Goal: Information Seeking & Learning: Learn about a topic

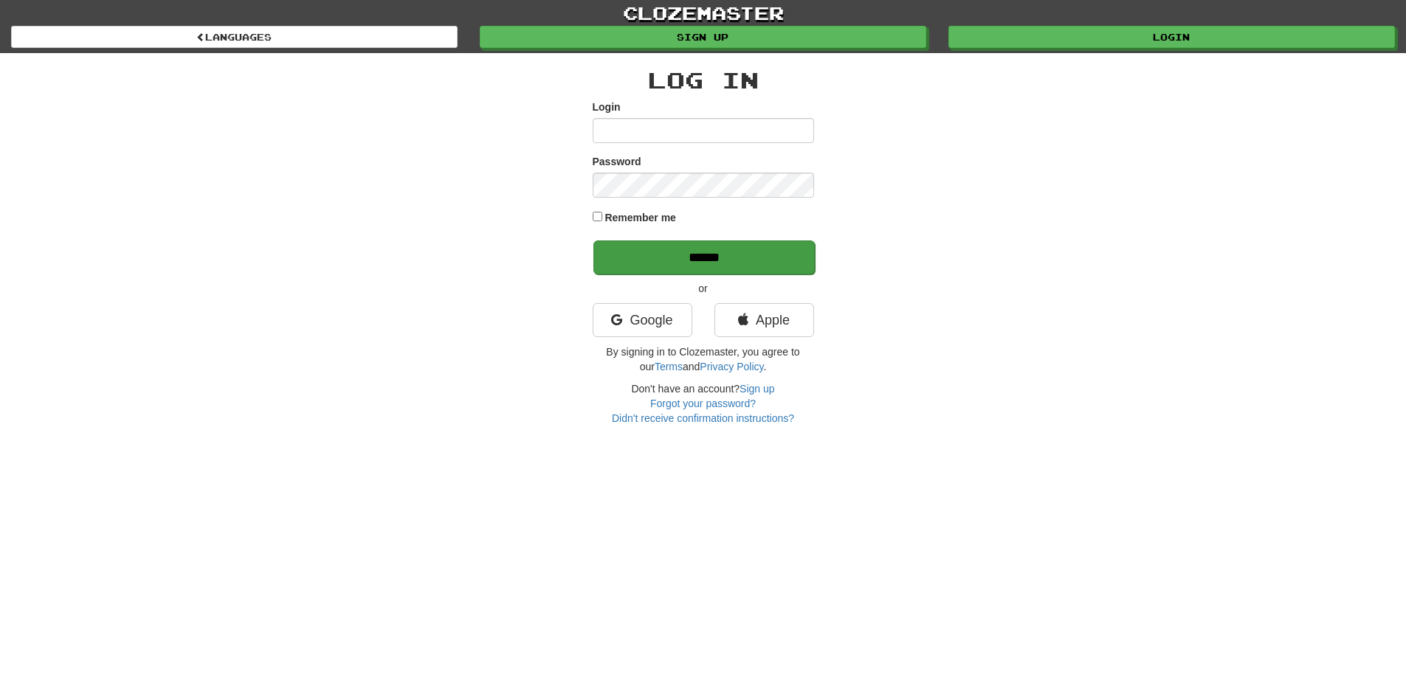
type input "**********"
click at [707, 250] on input "******" at bounding box center [703, 258] width 221 height 34
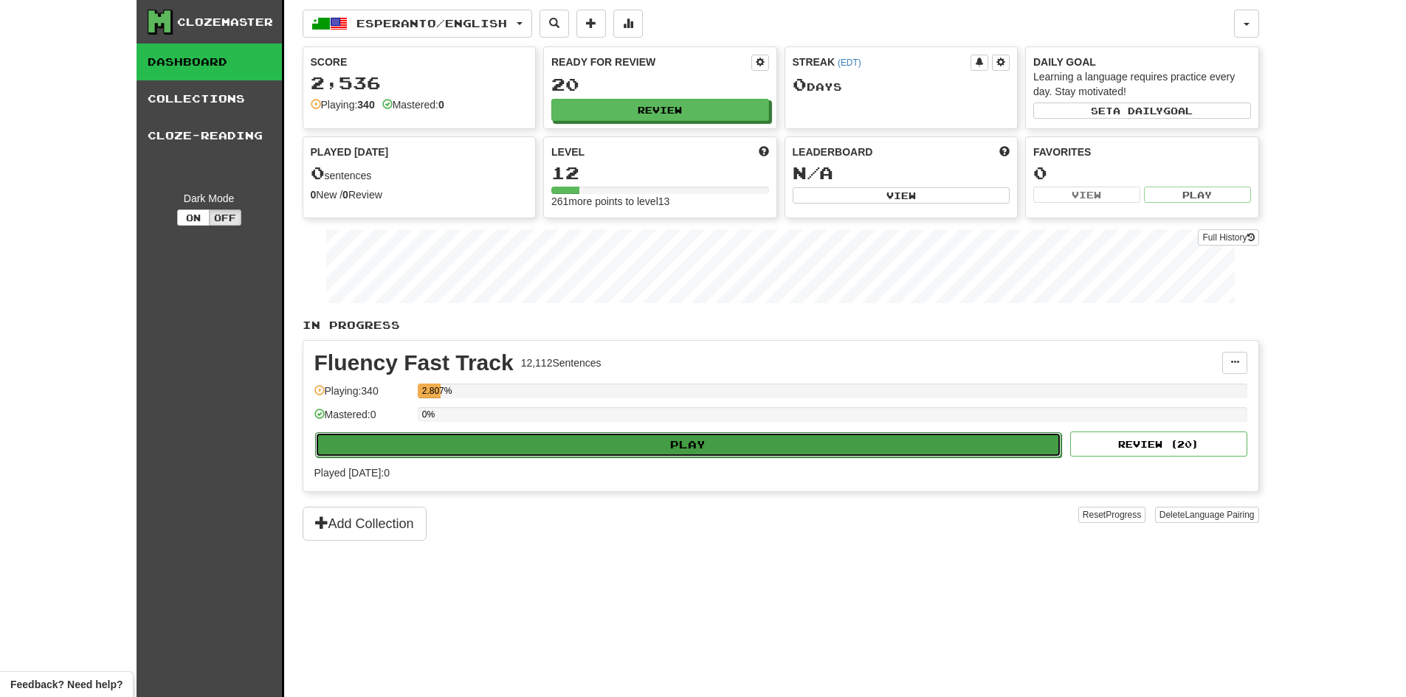
click at [706, 444] on button "Play" at bounding box center [688, 444] width 747 height 25
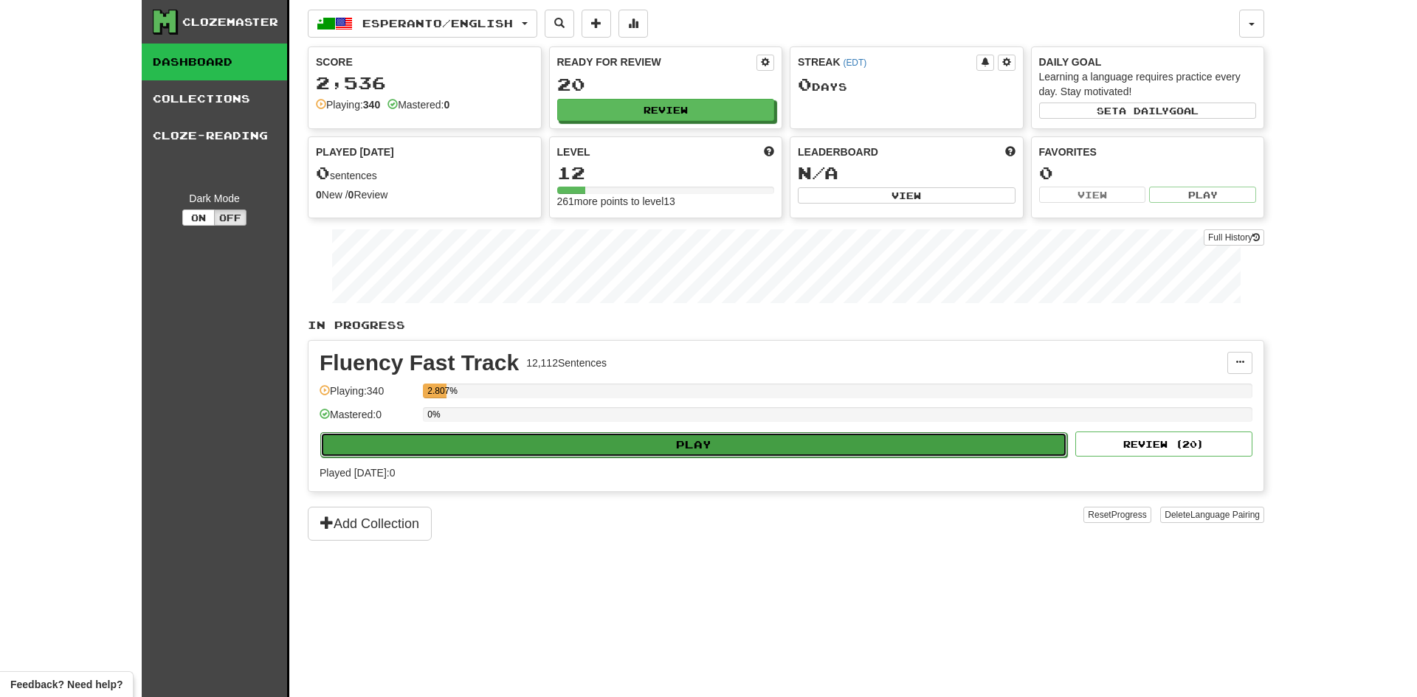
select select "**"
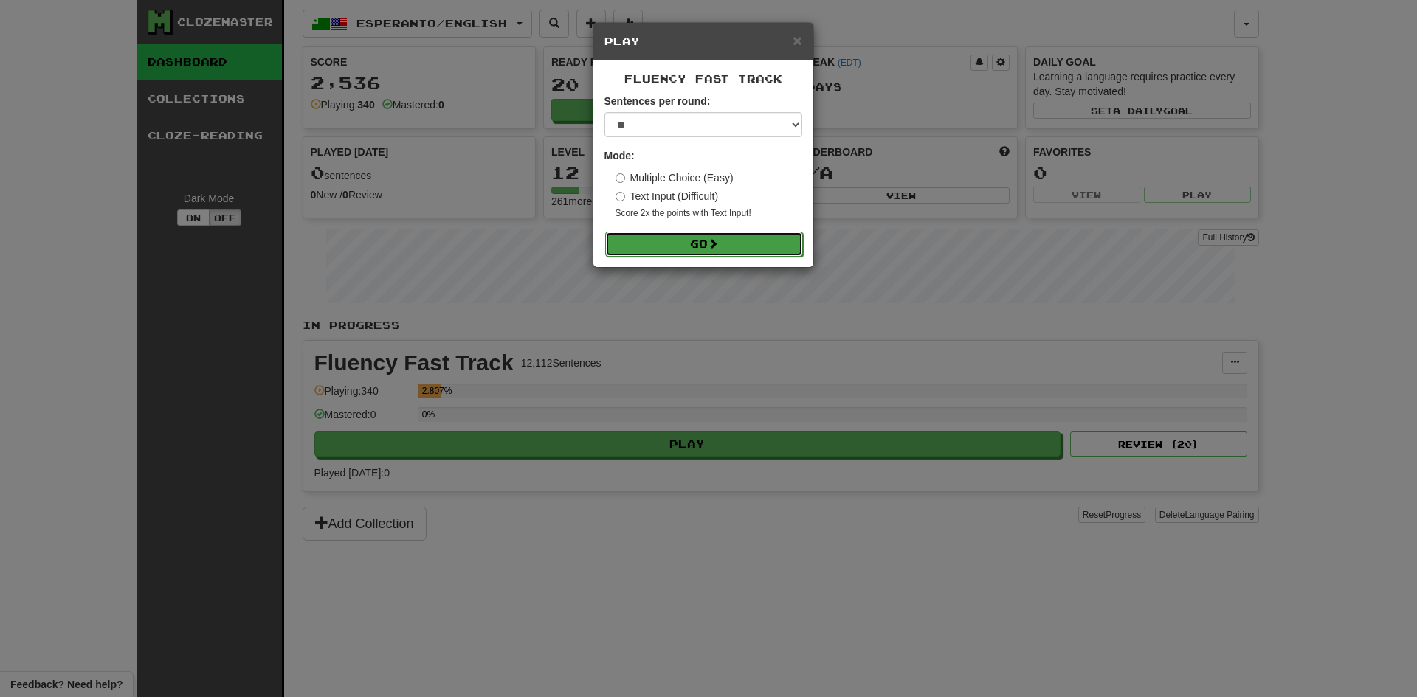
click at [700, 235] on button "Go" at bounding box center [704, 244] width 198 height 25
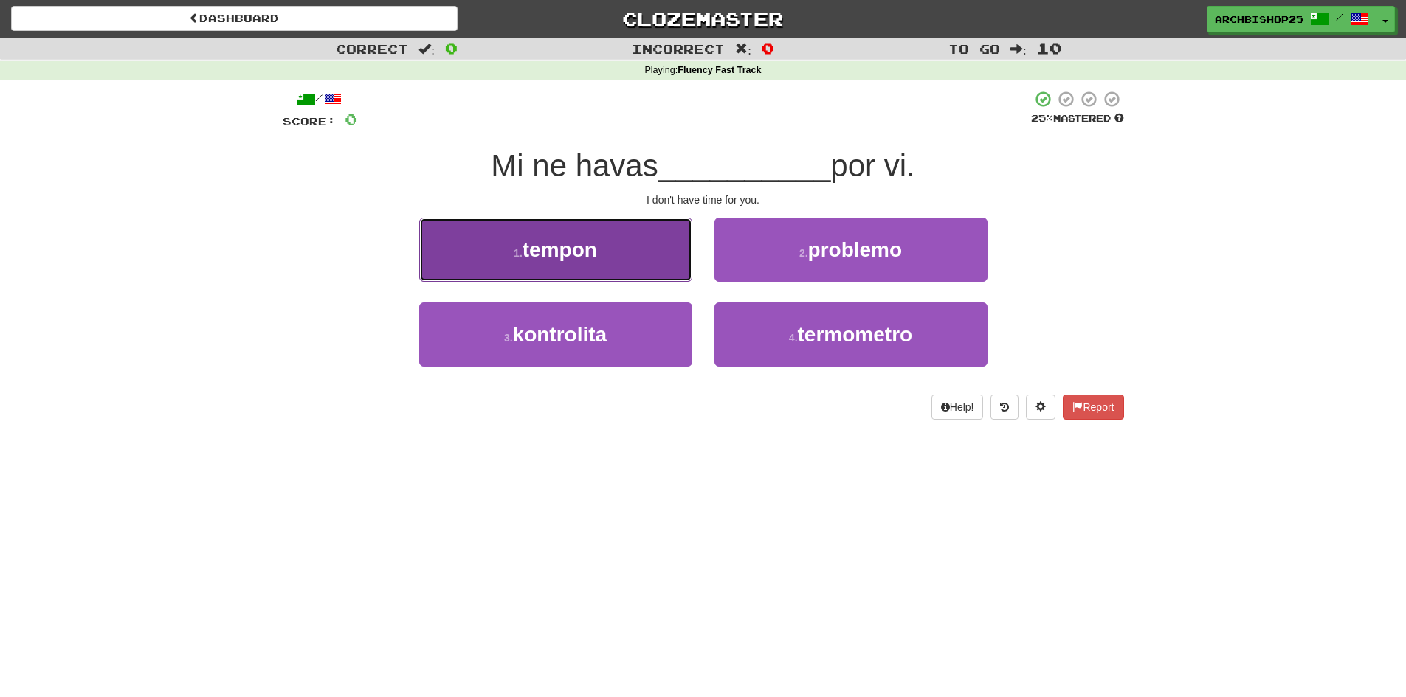
click at [632, 251] on button "1 . tempon" at bounding box center [555, 250] width 273 height 64
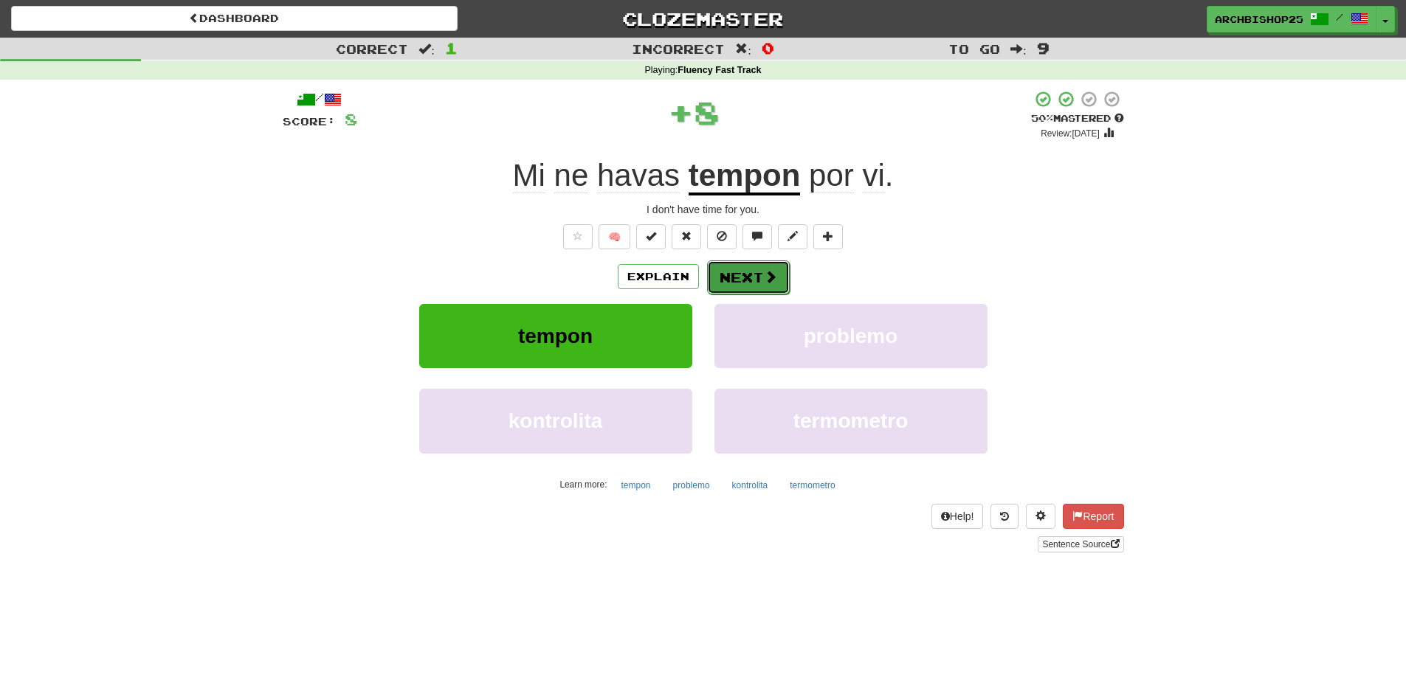
click at [729, 270] on button "Next" at bounding box center [748, 278] width 83 height 34
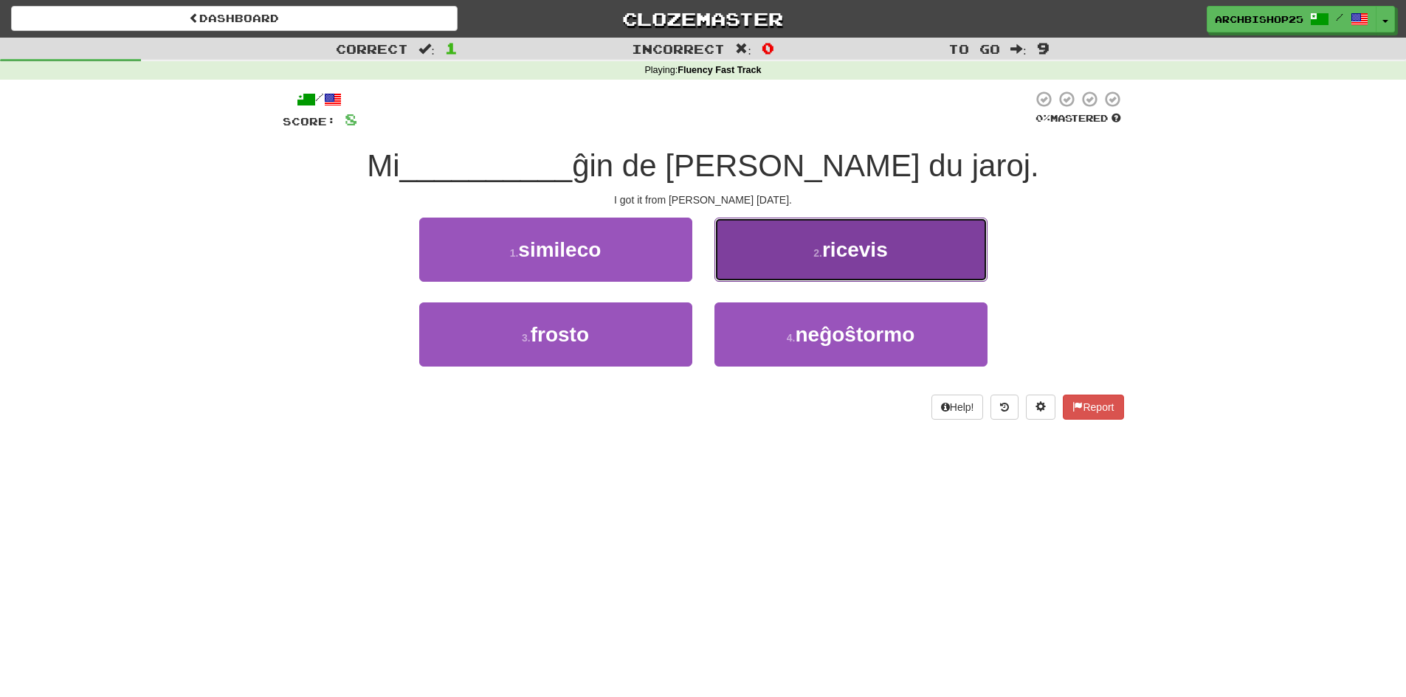
click at [844, 255] on span "ricevis" at bounding box center [855, 249] width 66 height 23
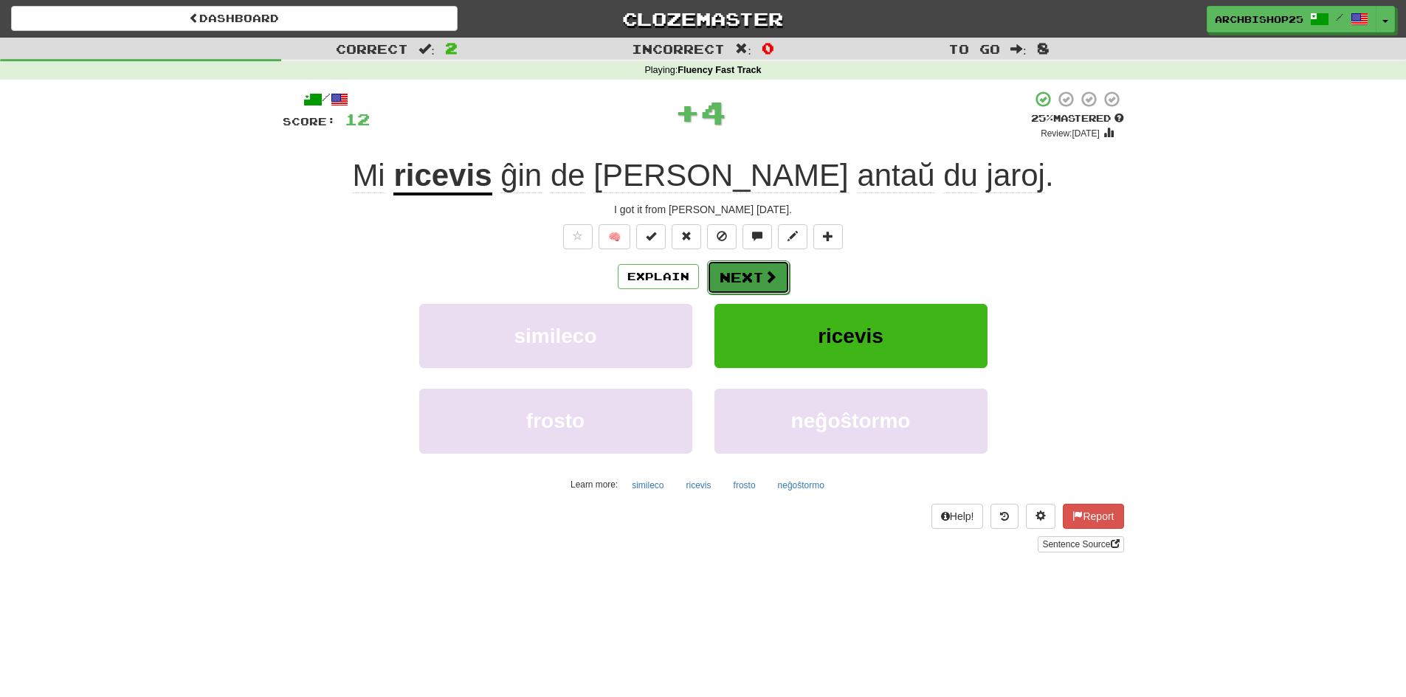
click at [751, 269] on button "Next" at bounding box center [748, 278] width 83 height 34
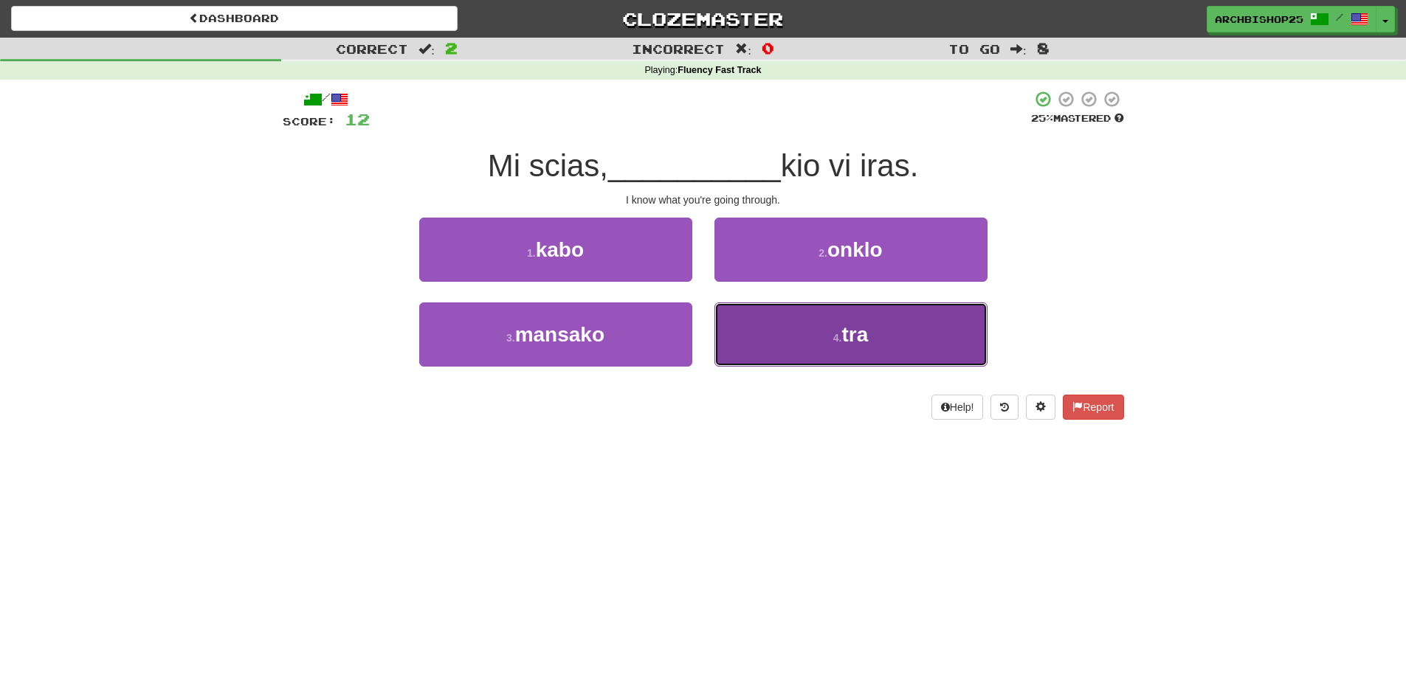
click at [842, 332] on small "4 ." at bounding box center [837, 338] width 9 height 12
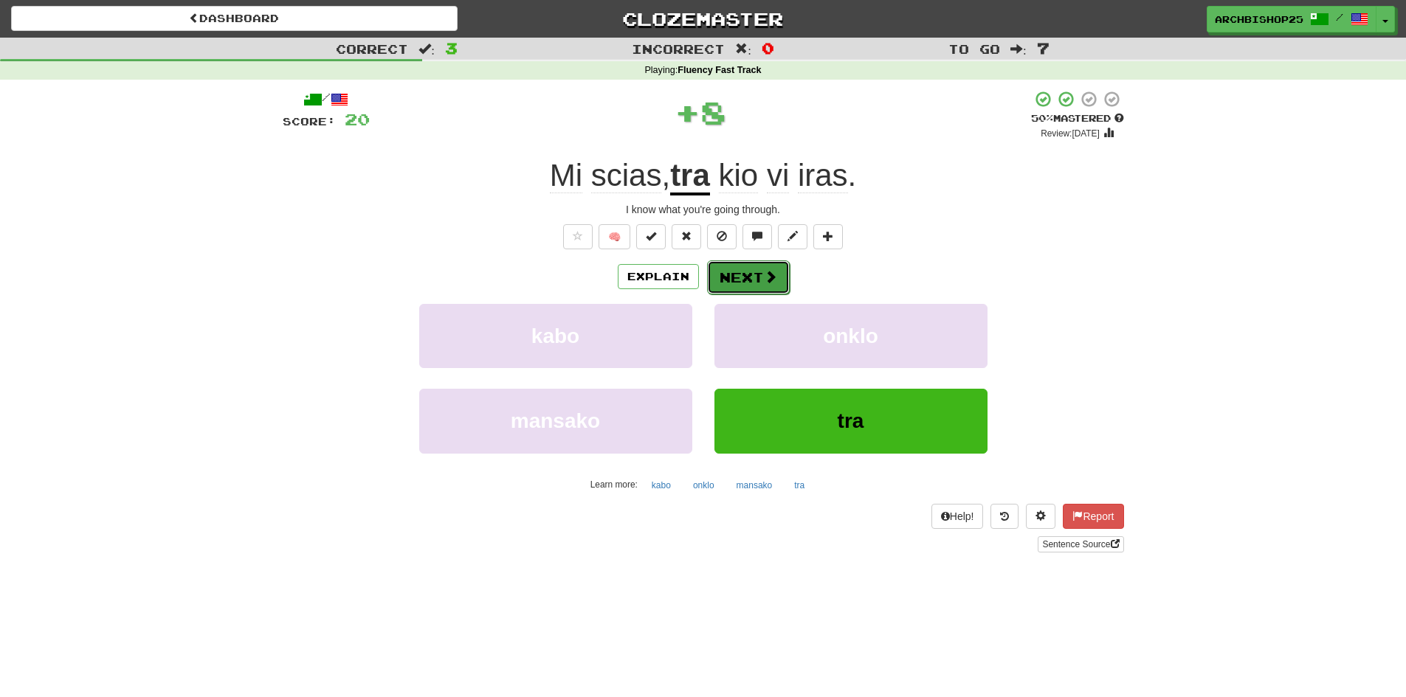
click at [745, 274] on button "Next" at bounding box center [748, 278] width 83 height 34
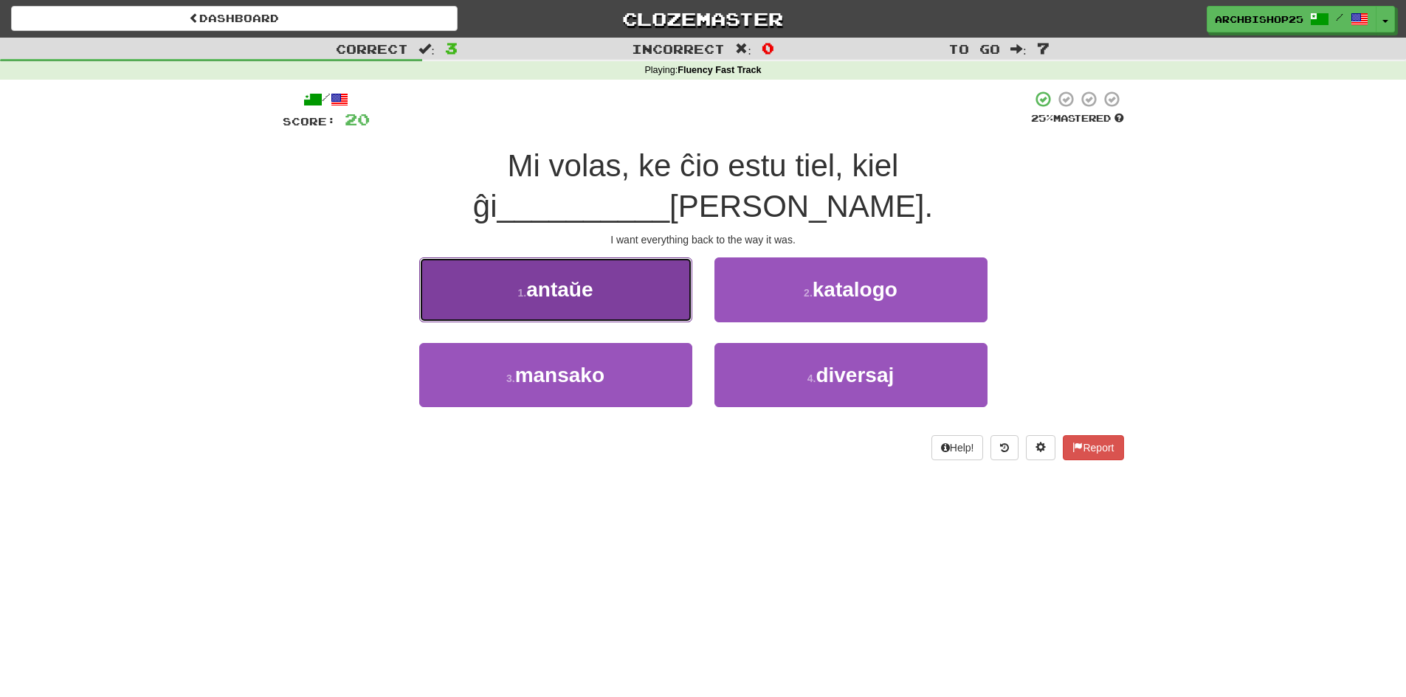
click at [576, 278] on span "antaŭe" at bounding box center [559, 289] width 66 height 23
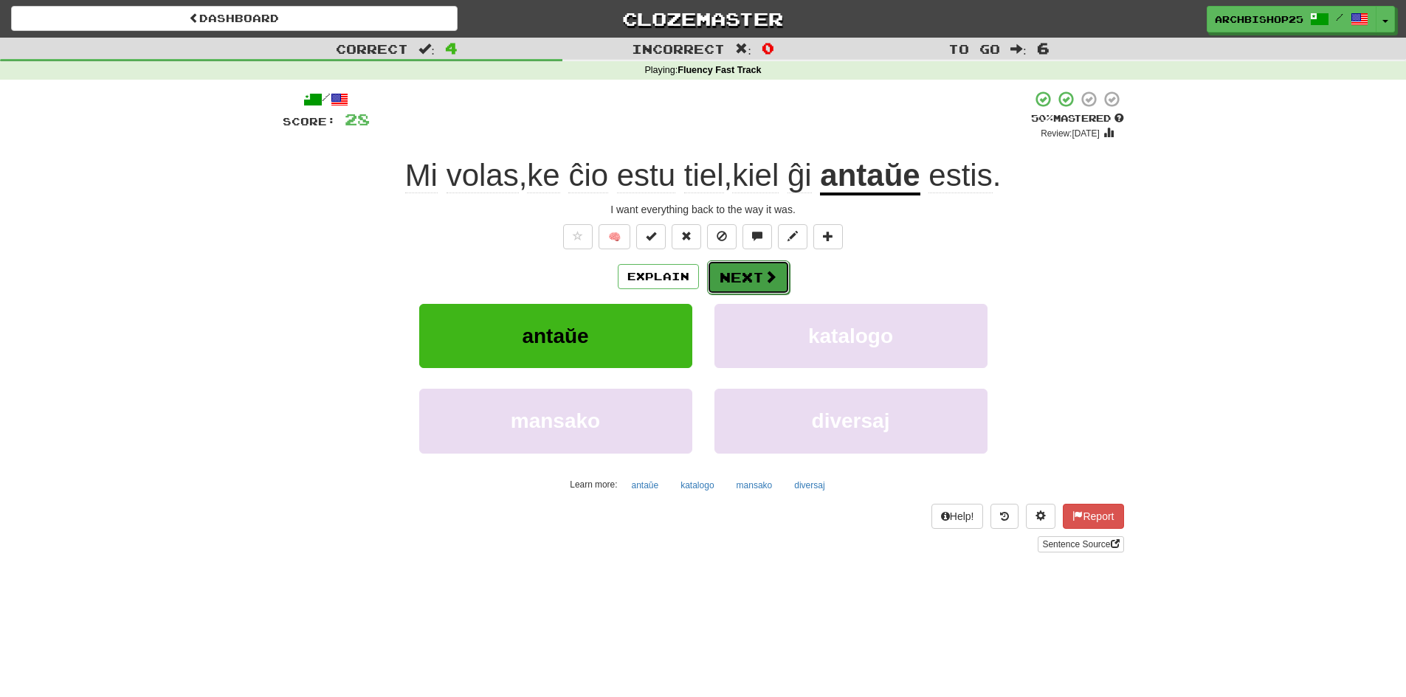
click at [751, 271] on button "Next" at bounding box center [748, 278] width 83 height 34
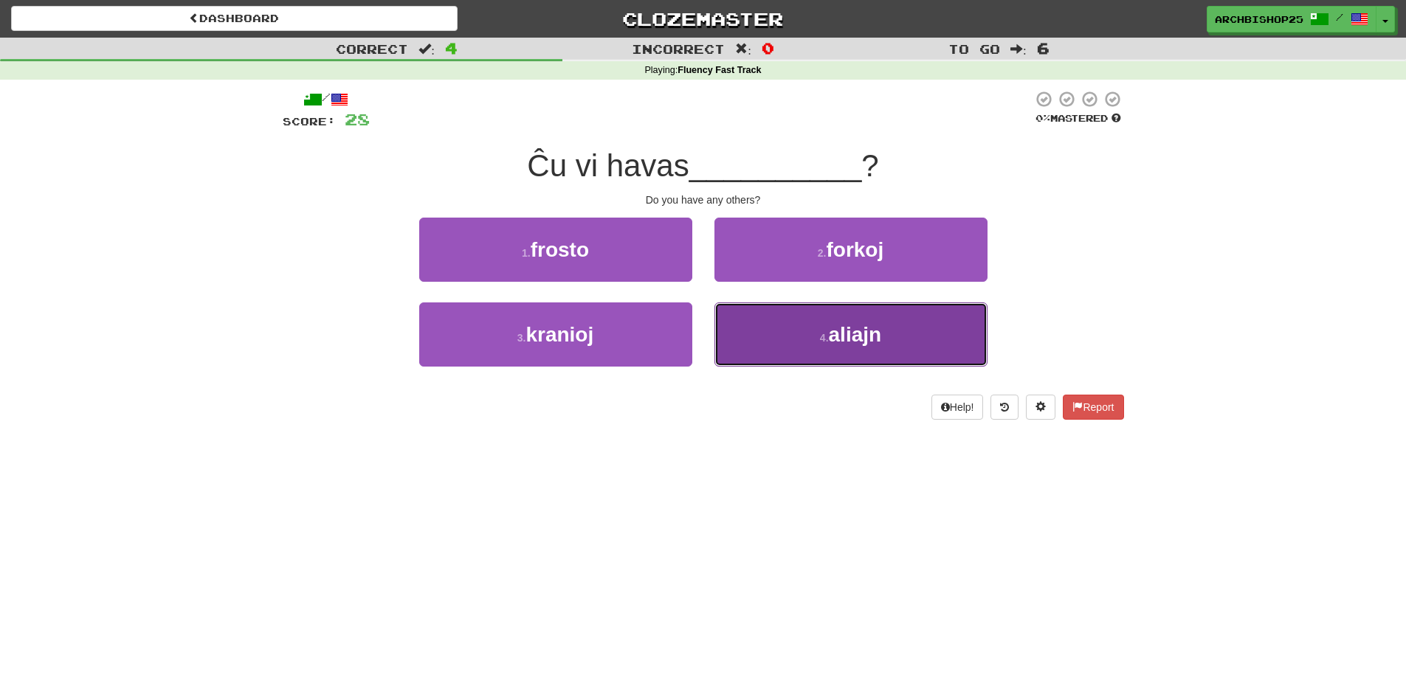
click at [866, 334] on span "aliajn" at bounding box center [855, 334] width 53 height 23
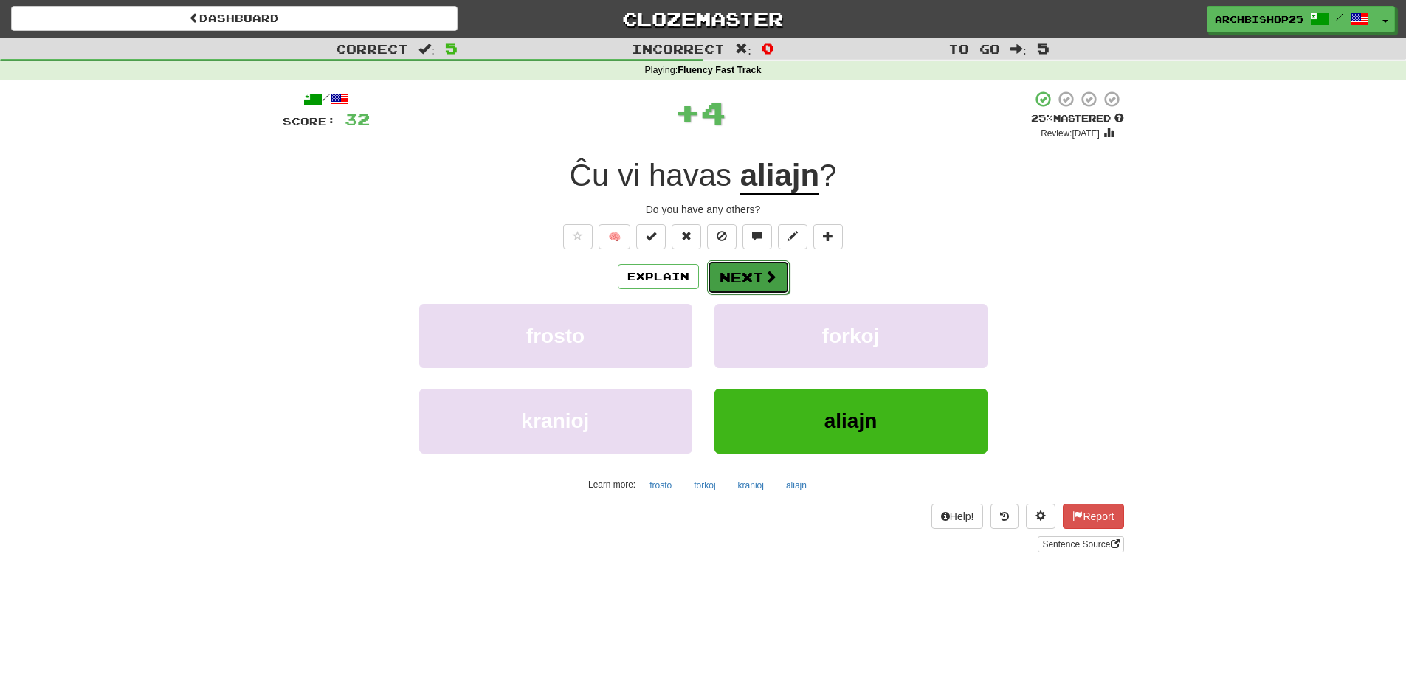
click at [758, 269] on button "Next" at bounding box center [748, 278] width 83 height 34
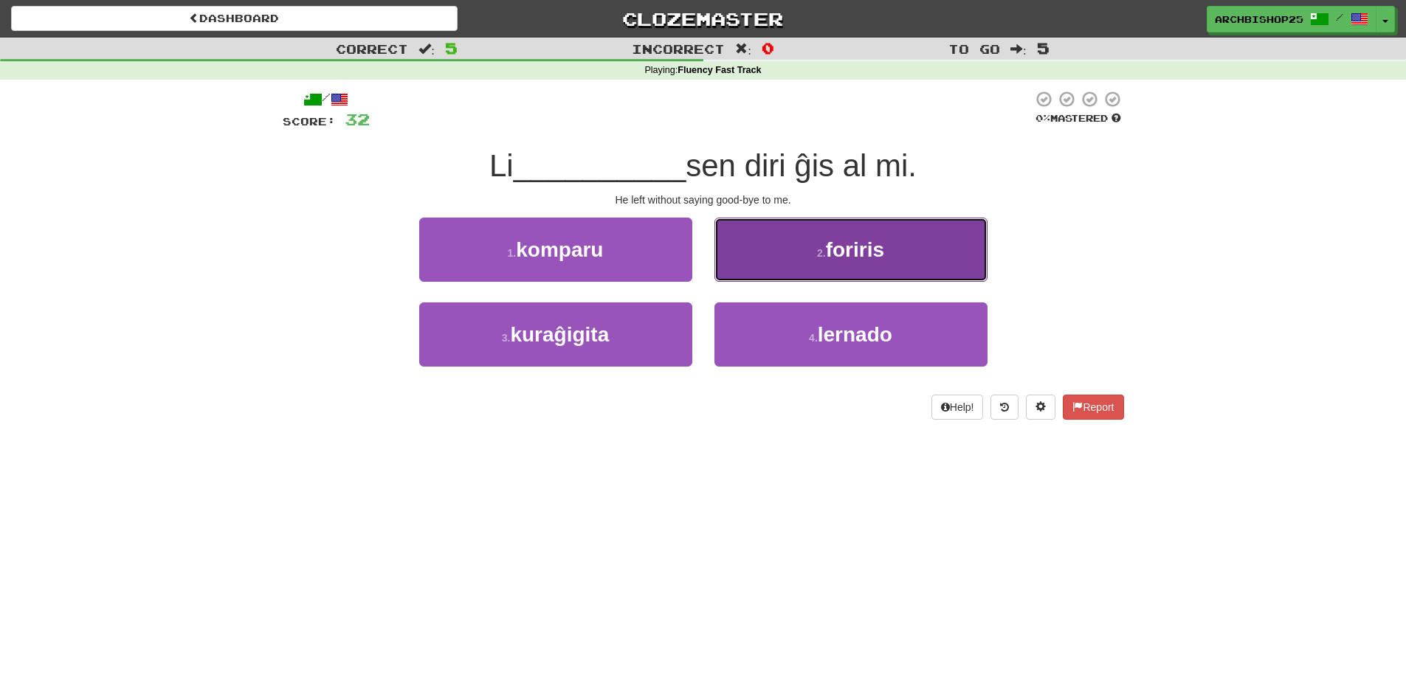
click at [807, 252] on button "2 . foriris" at bounding box center [850, 250] width 273 height 64
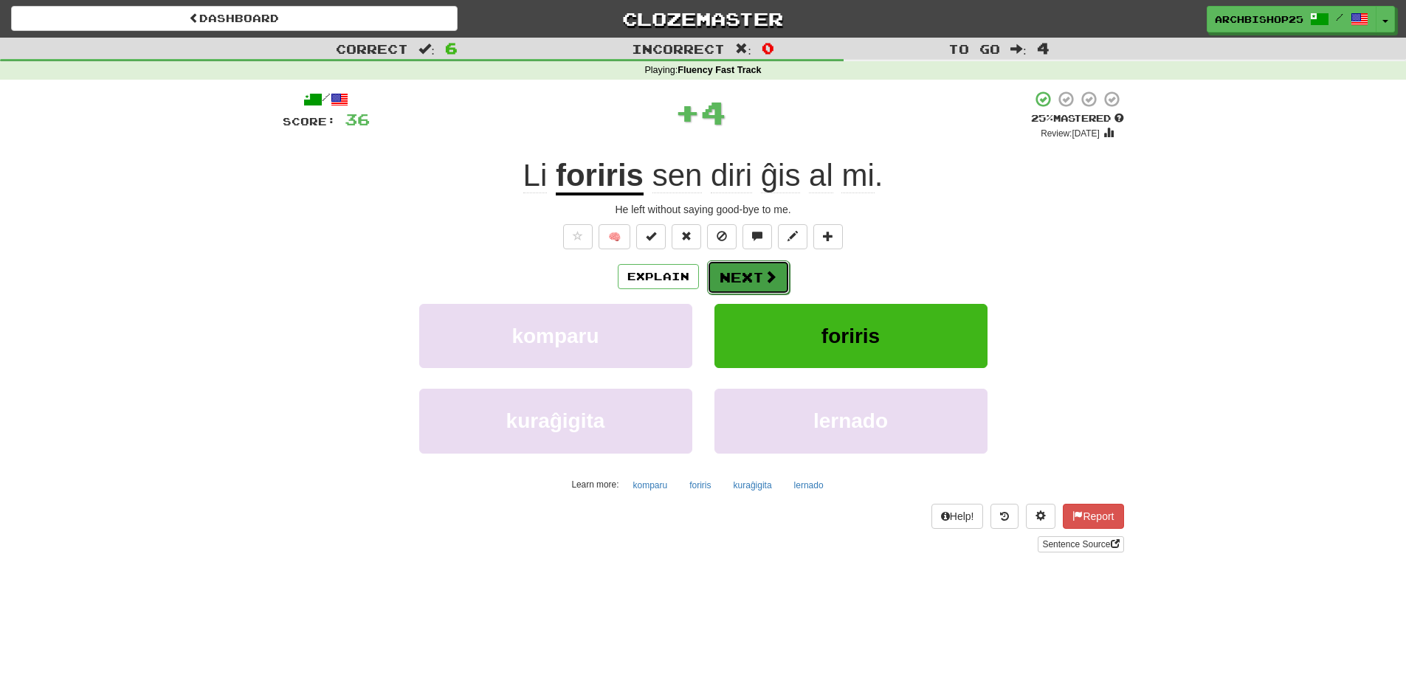
click at [751, 270] on button "Next" at bounding box center [748, 278] width 83 height 34
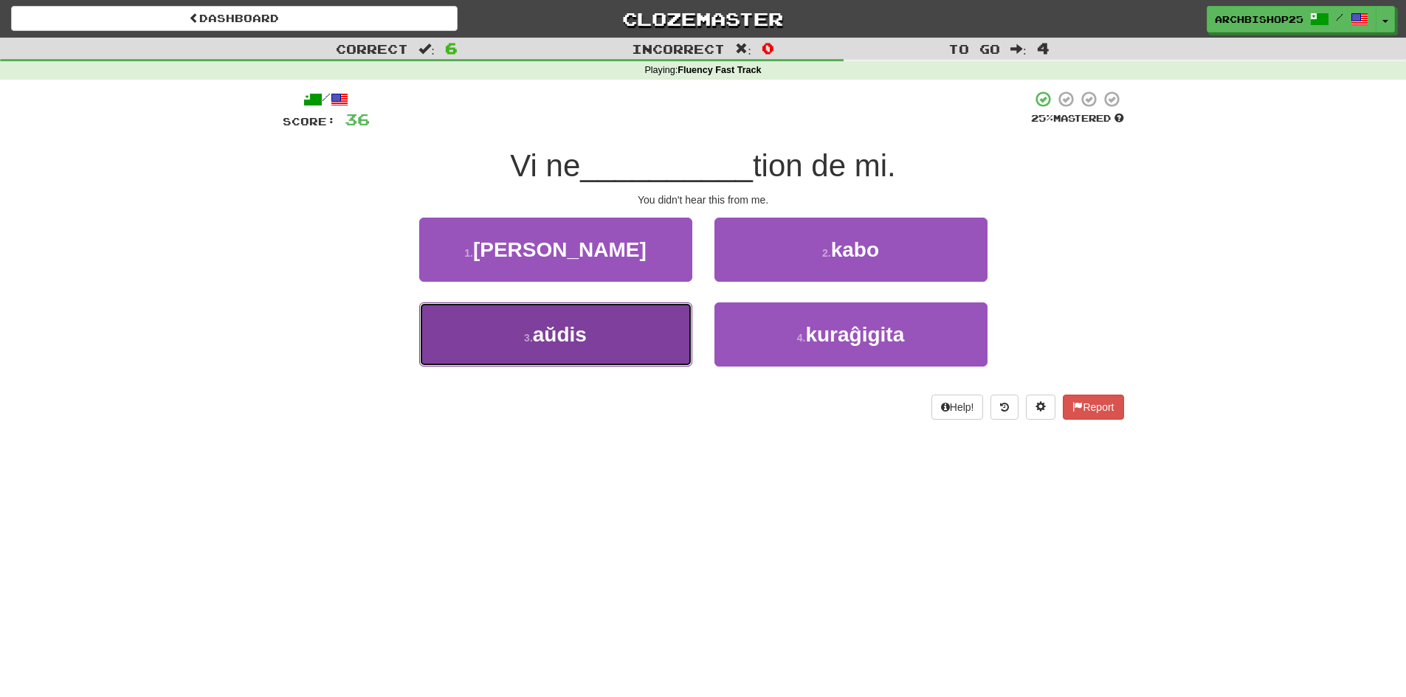
click at [657, 329] on button "3 . aŭdis" at bounding box center [555, 335] width 273 height 64
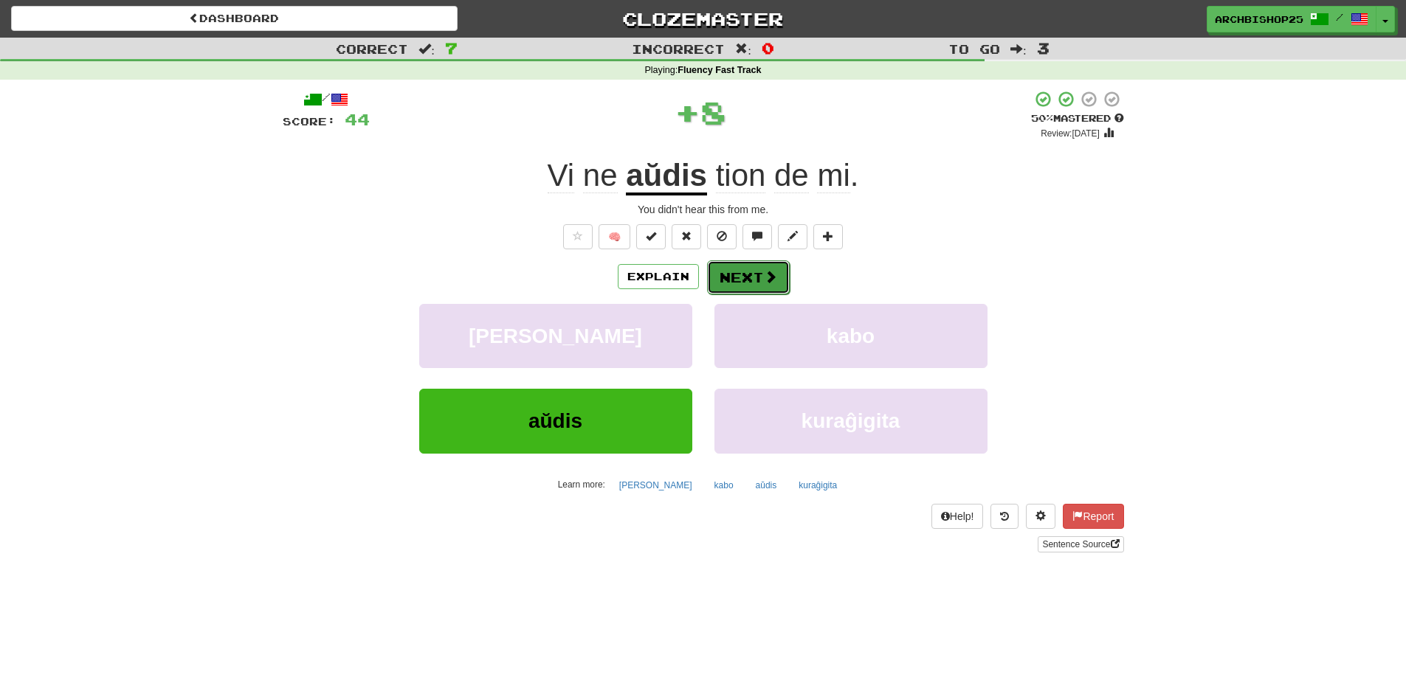
click at [750, 271] on button "Next" at bounding box center [748, 278] width 83 height 34
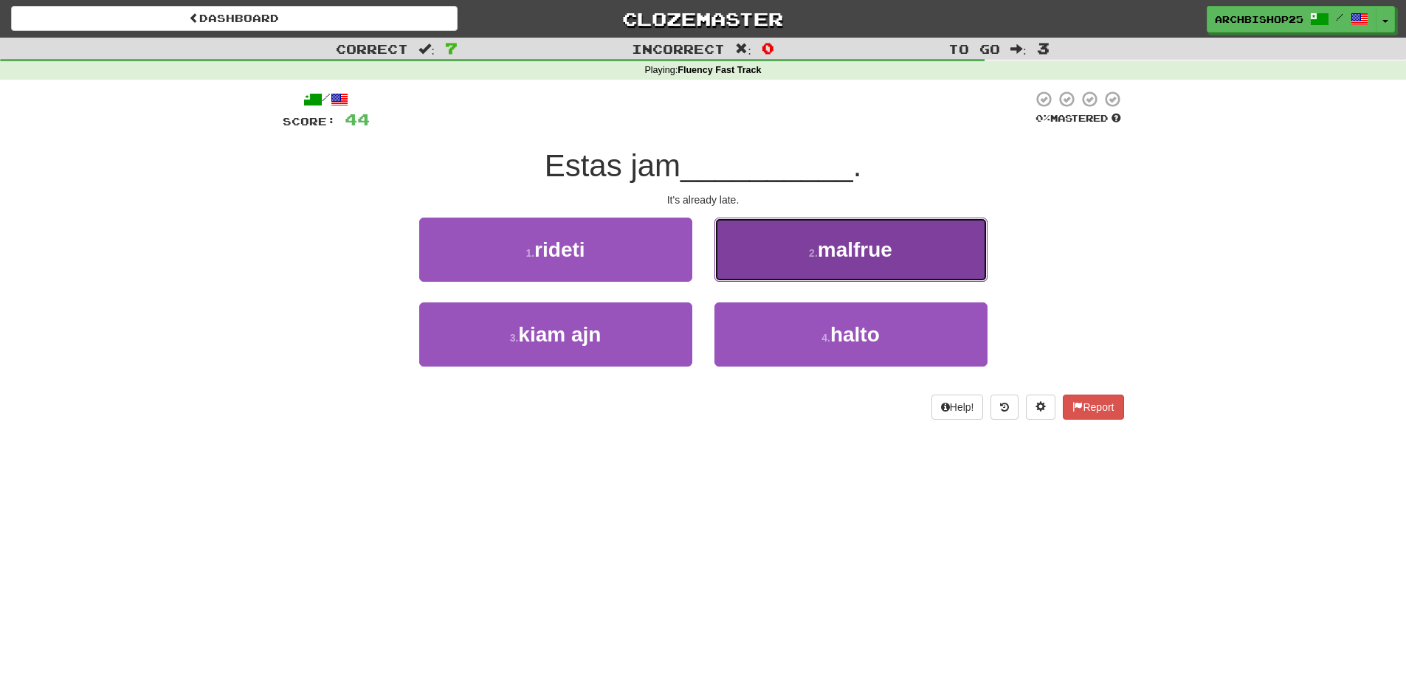
click at [844, 255] on span "malfrue" at bounding box center [855, 249] width 75 height 23
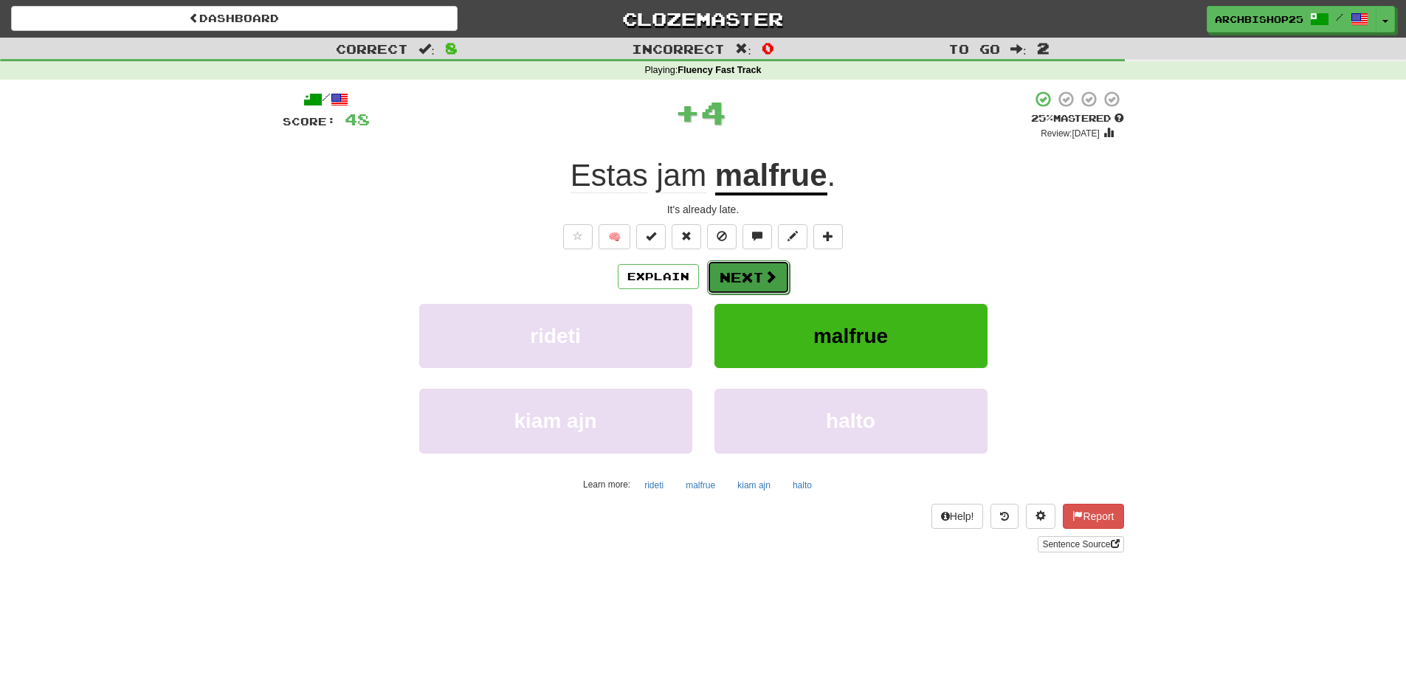
click at [753, 272] on button "Next" at bounding box center [748, 278] width 83 height 34
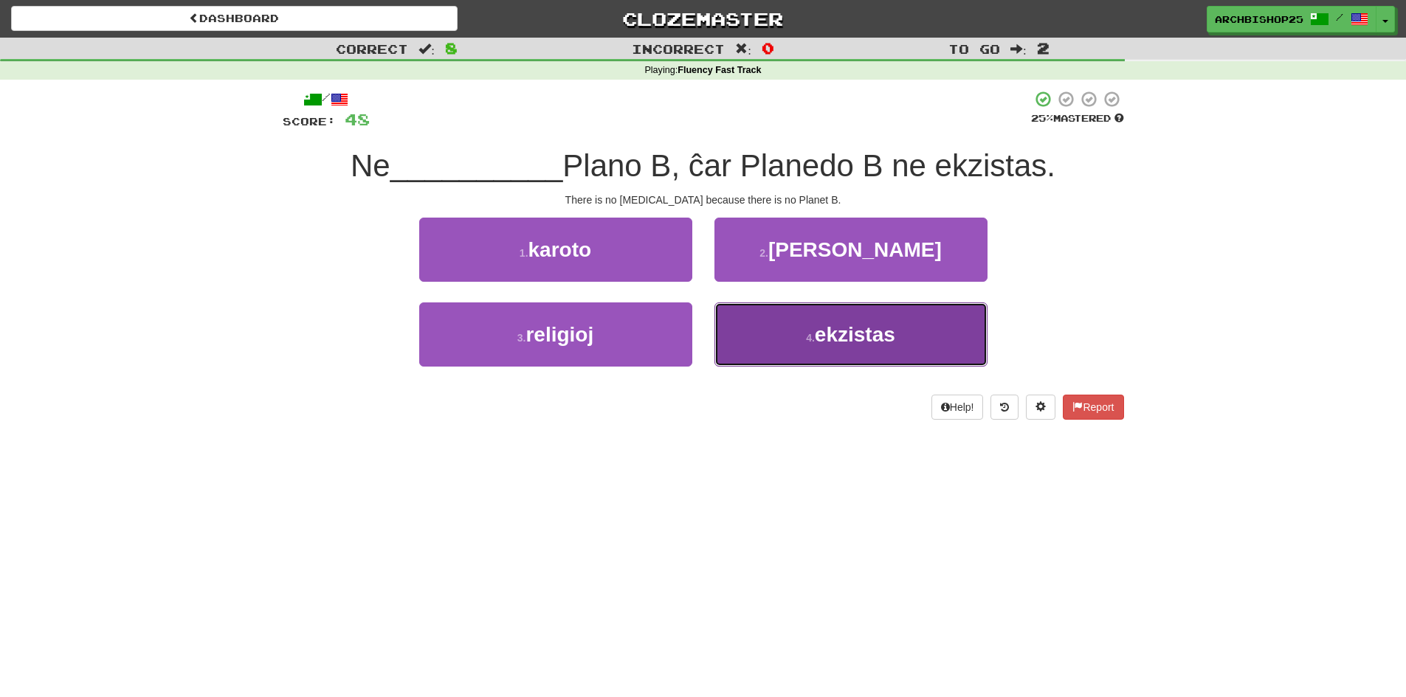
click at [848, 328] on span "ekzistas" at bounding box center [855, 334] width 80 height 23
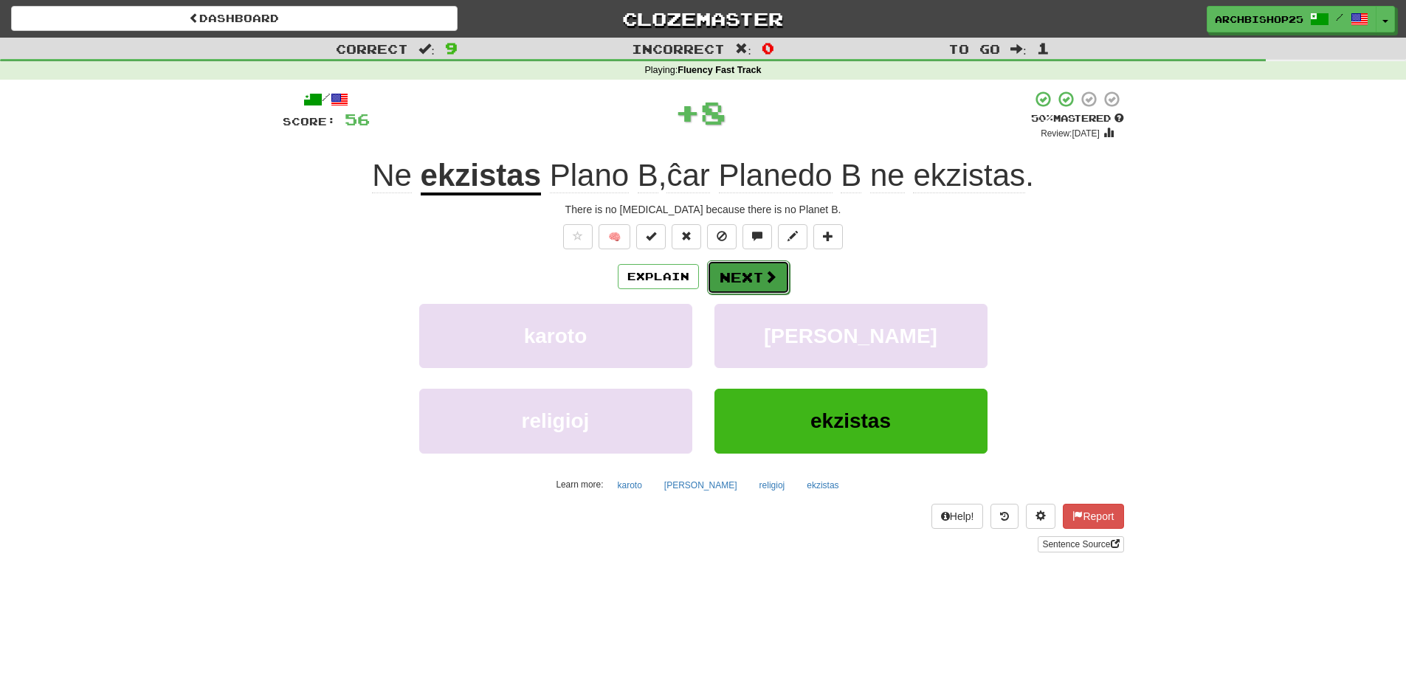
click at [751, 273] on button "Next" at bounding box center [748, 278] width 83 height 34
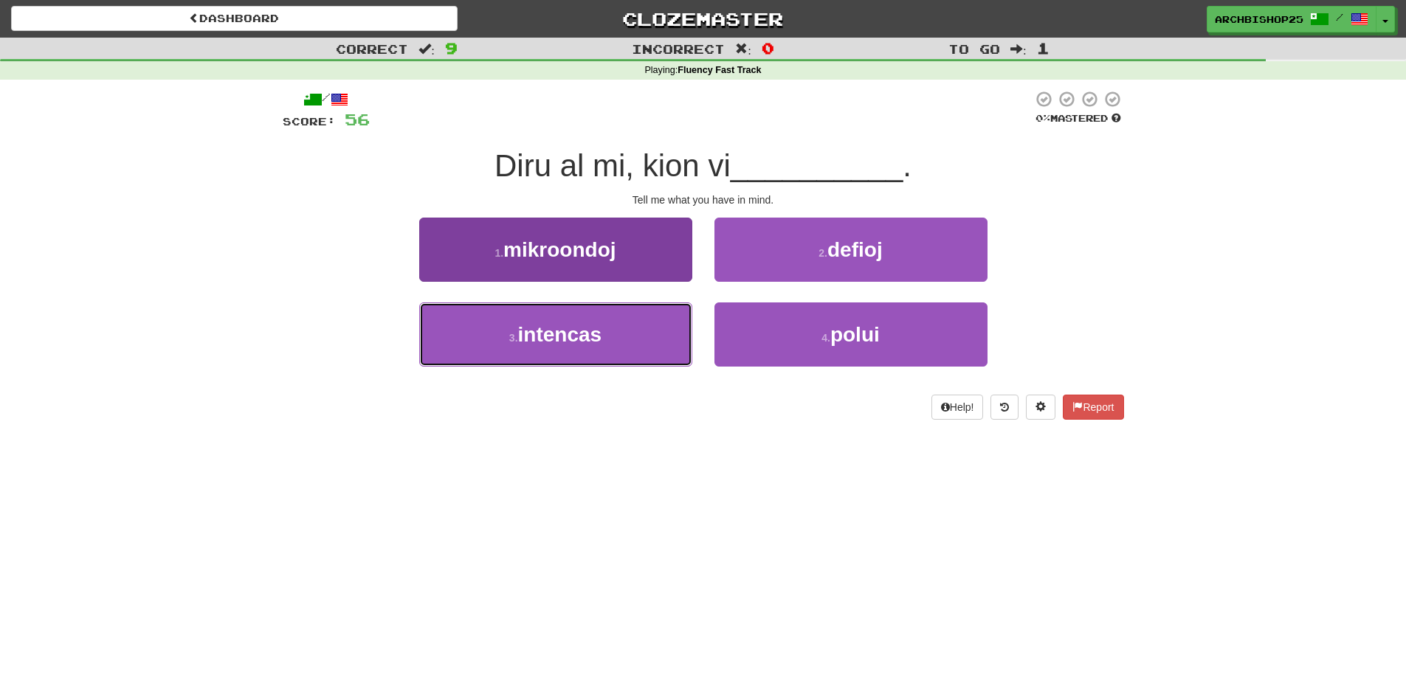
click at [621, 324] on button "3 . intencas" at bounding box center [555, 335] width 273 height 64
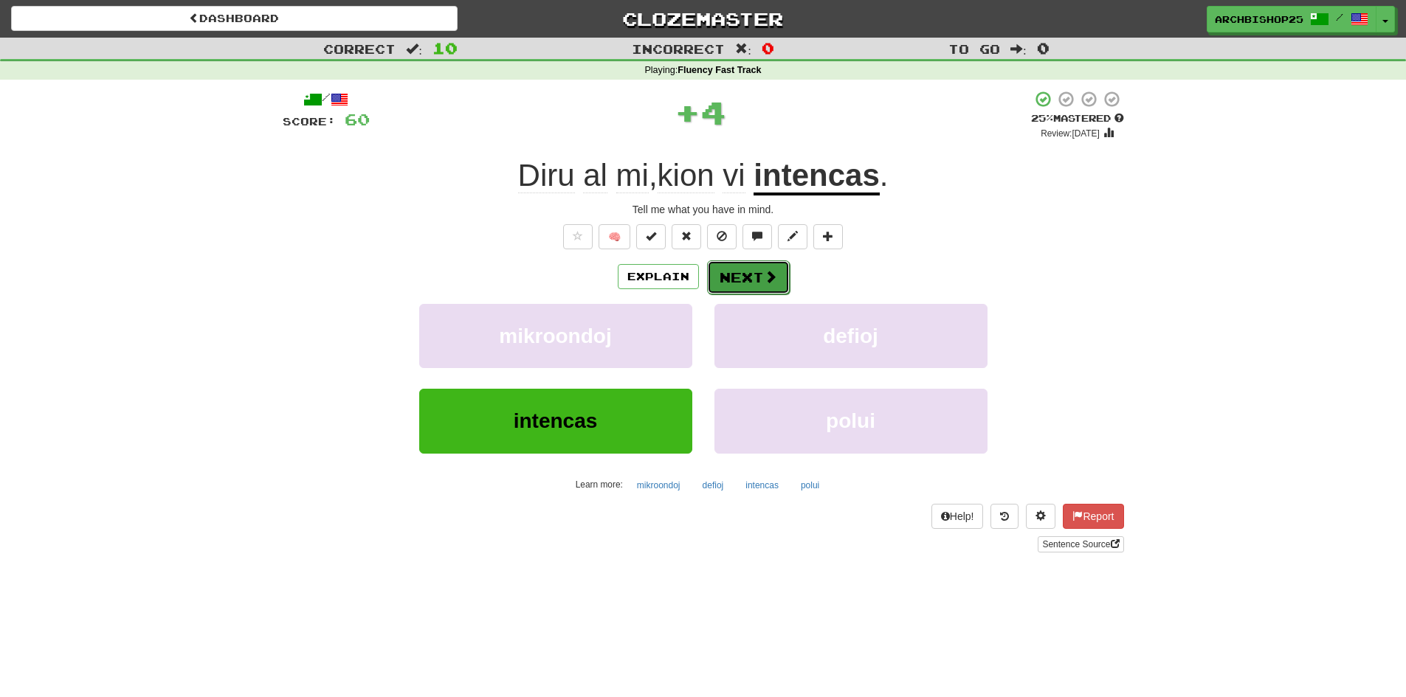
click at [753, 270] on button "Next" at bounding box center [748, 278] width 83 height 34
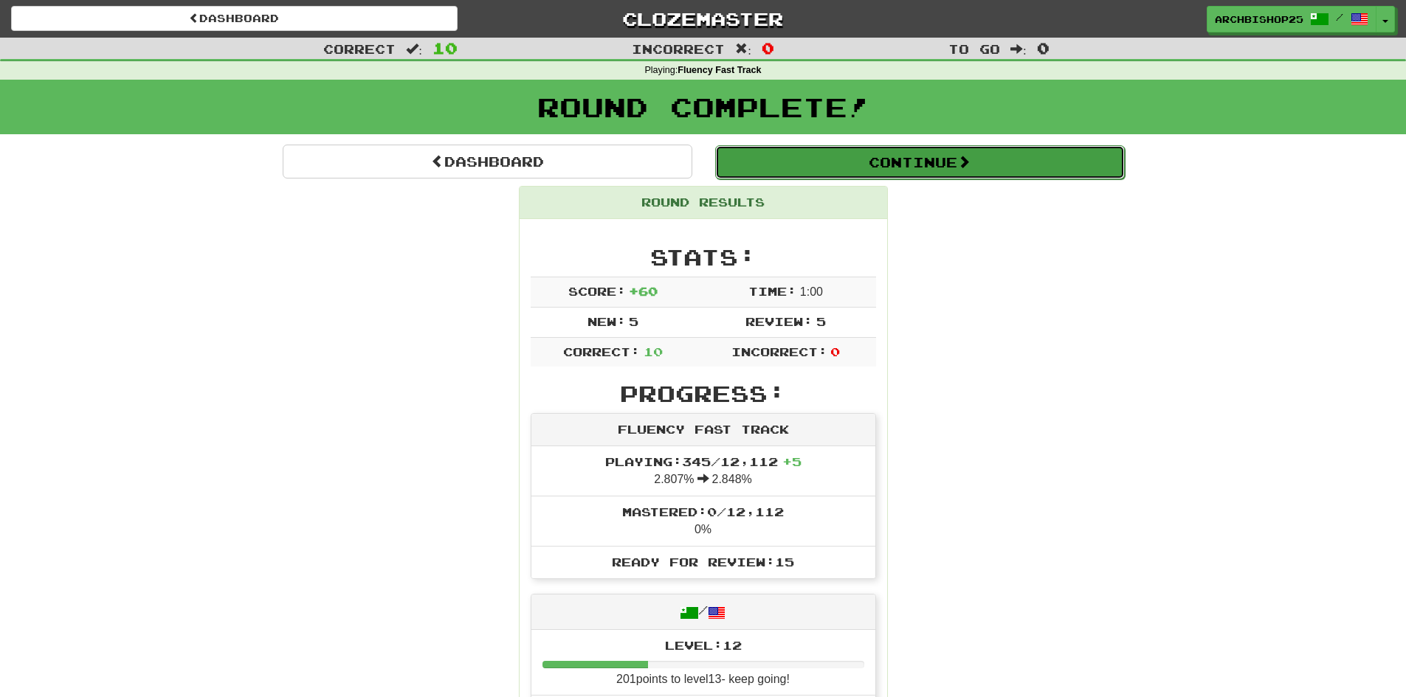
click at [845, 161] on button "Continue" at bounding box center [920, 162] width 410 height 34
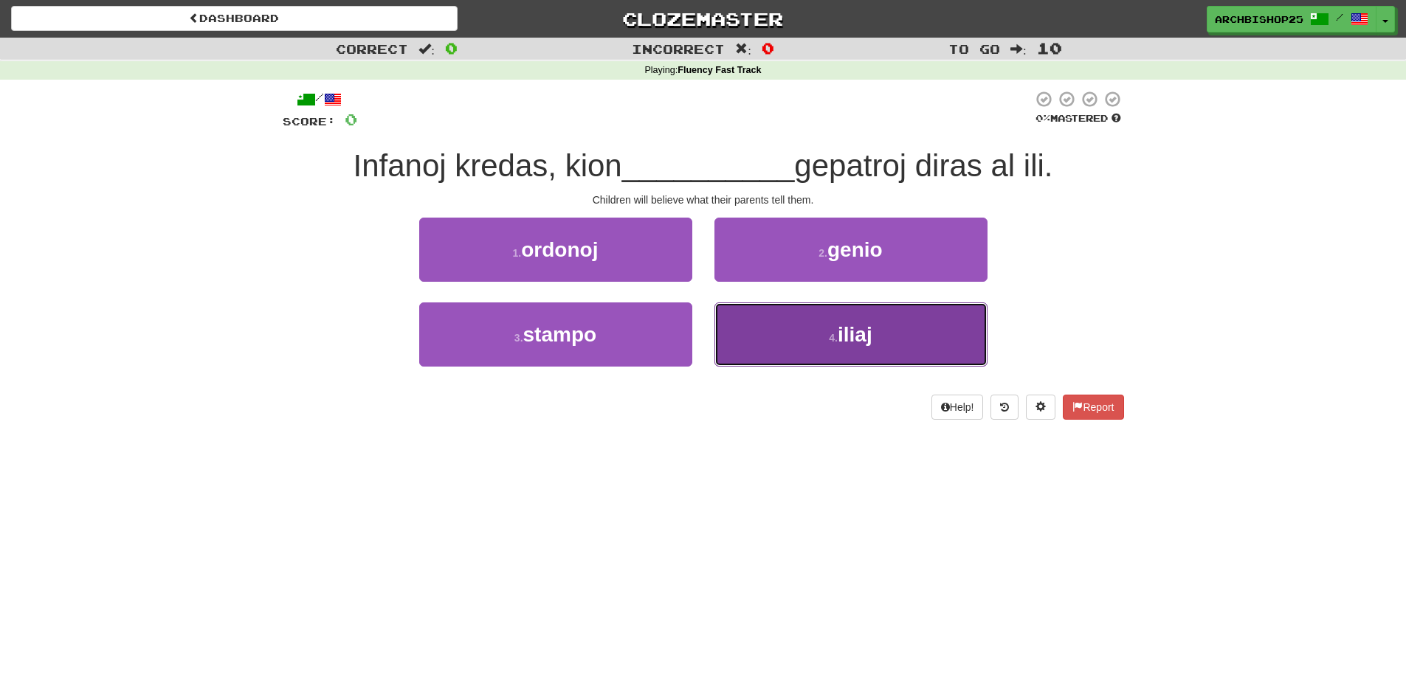
click at [823, 333] on button "4 . iliaj" at bounding box center [850, 335] width 273 height 64
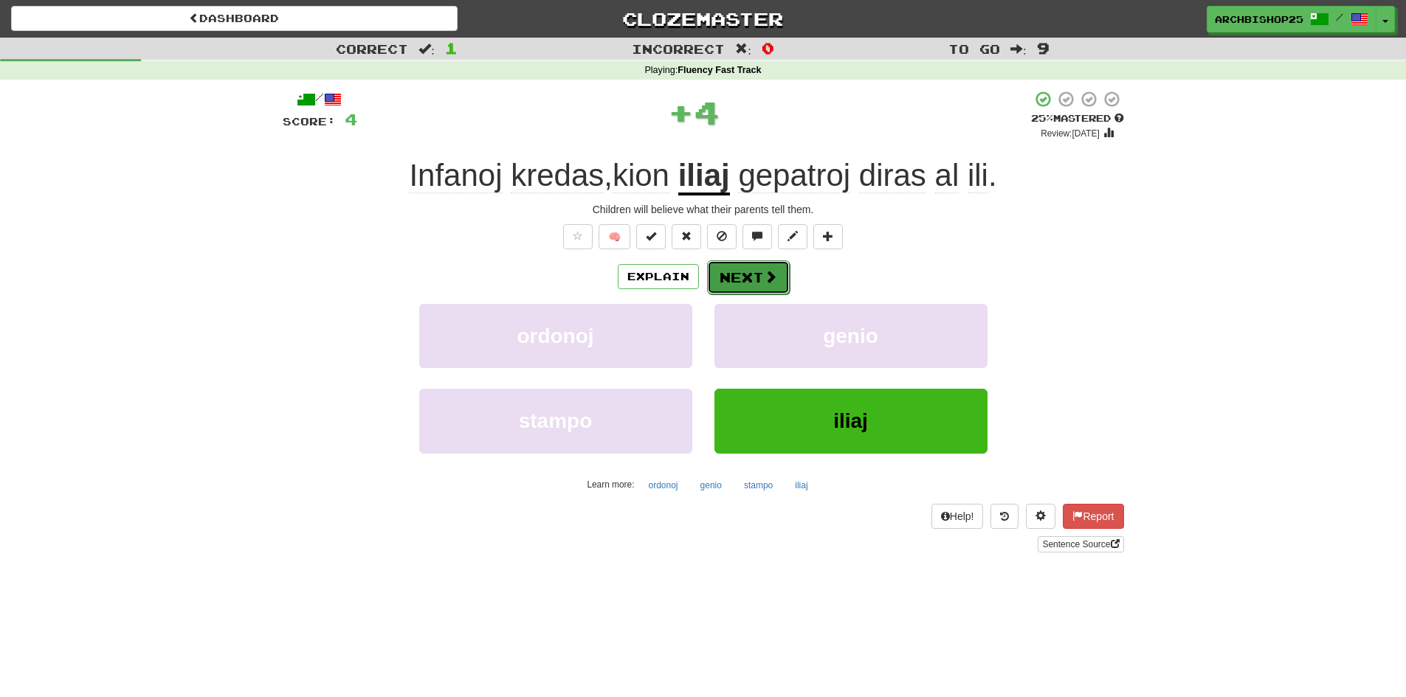
click at [754, 269] on button "Next" at bounding box center [748, 278] width 83 height 34
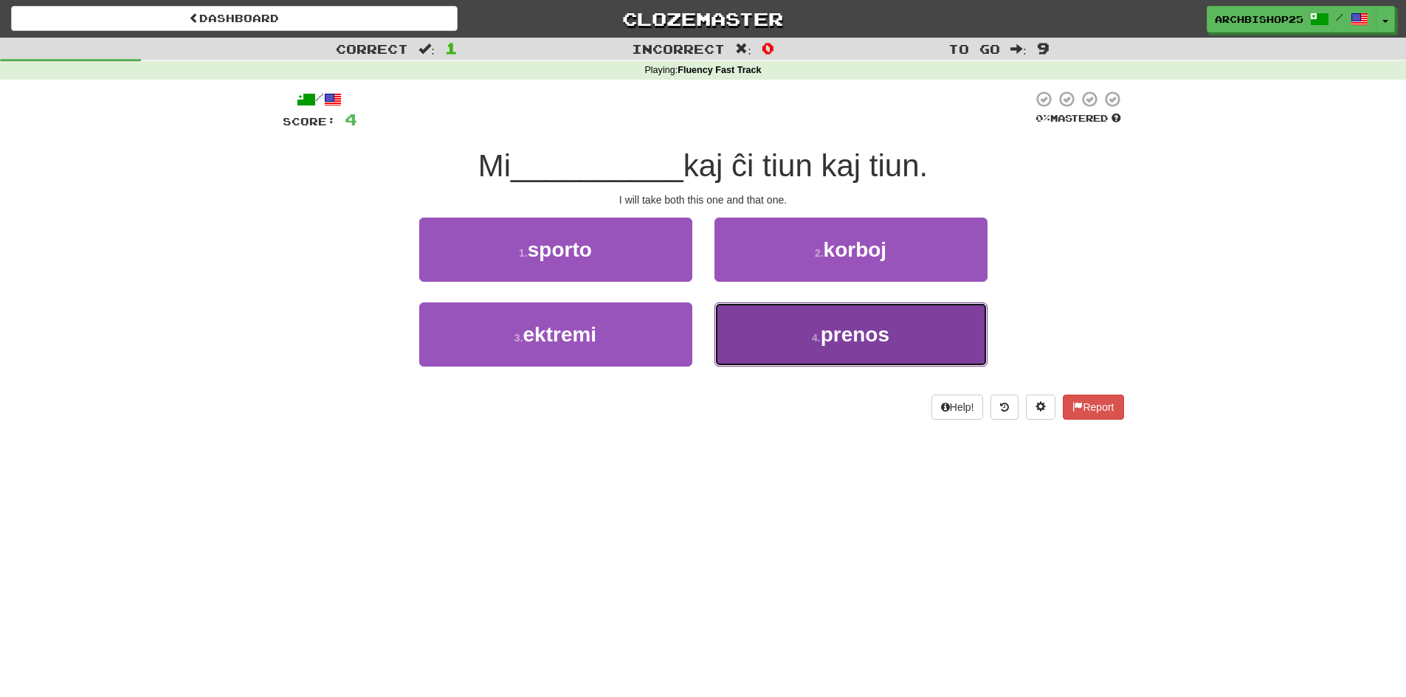
click at [830, 322] on button "4 . prenos" at bounding box center [850, 335] width 273 height 64
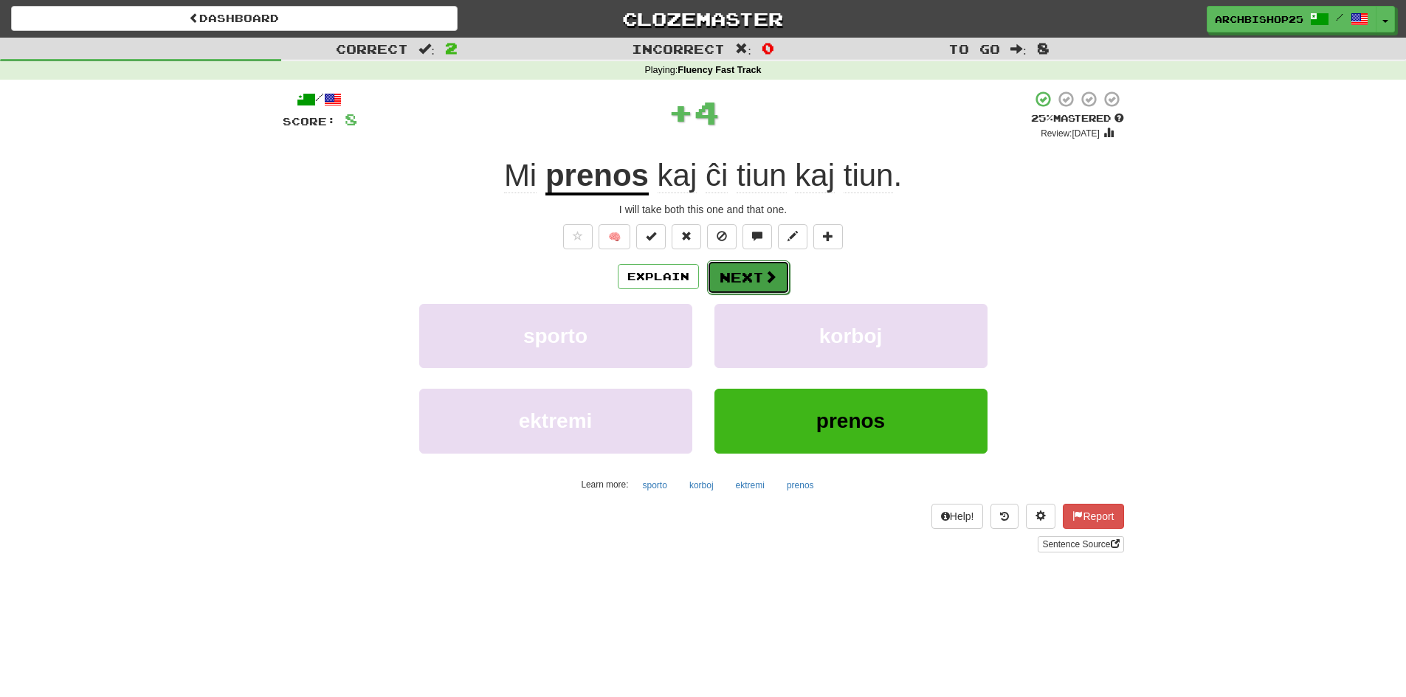
click at [754, 275] on button "Next" at bounding box center [748, 278] width 83 height 34
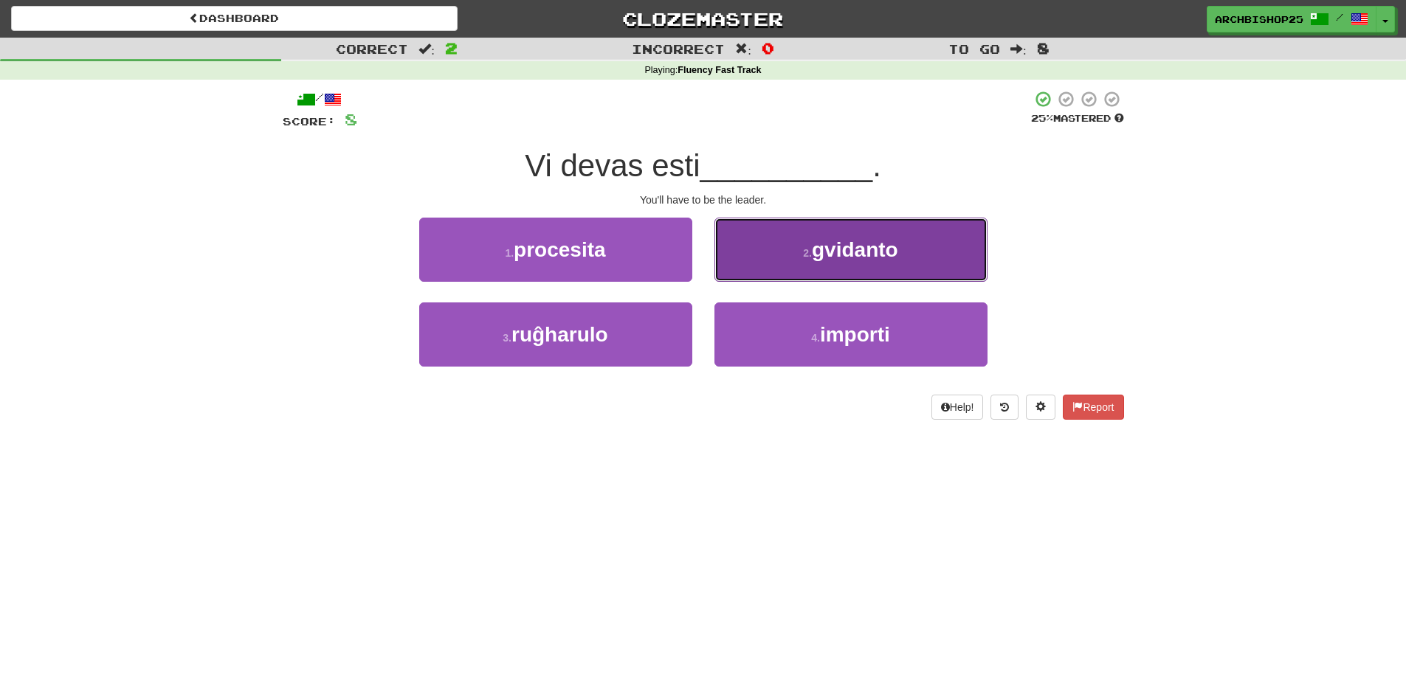
click at [859, 245] on span "gvidanto" at bounding box center [855, 249] width 86 height 23
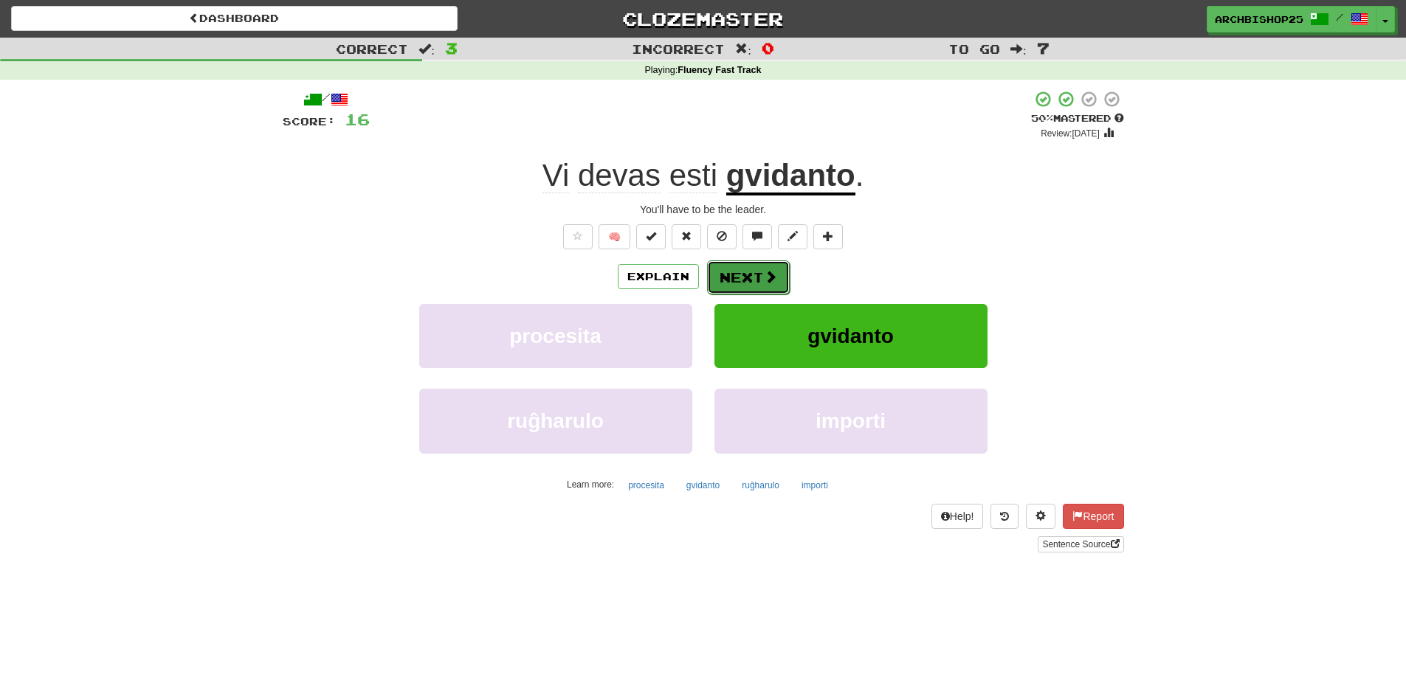
click at [754, 272] on button "Next" at bounding box center [748, 278] width 83 height 34
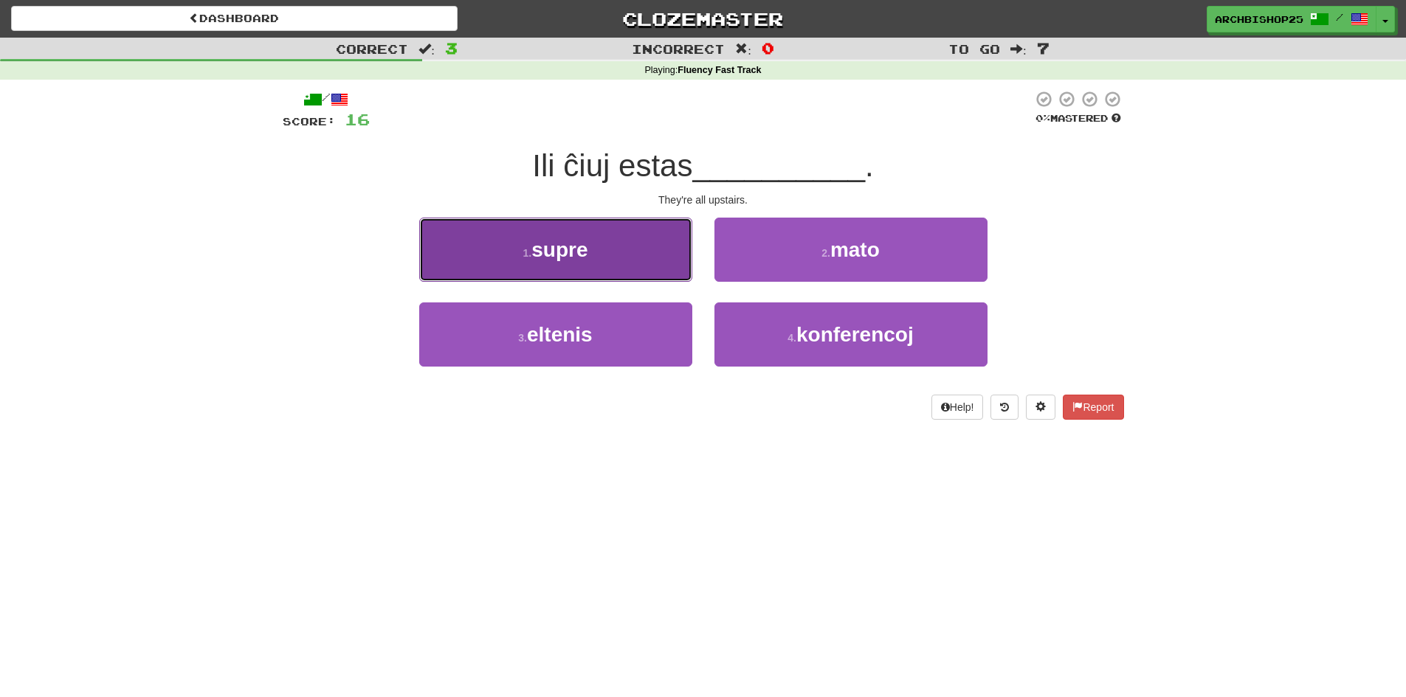
click at [632, 252] on button "1 . supre" at bounding box center [555, 250] width 273 height 64
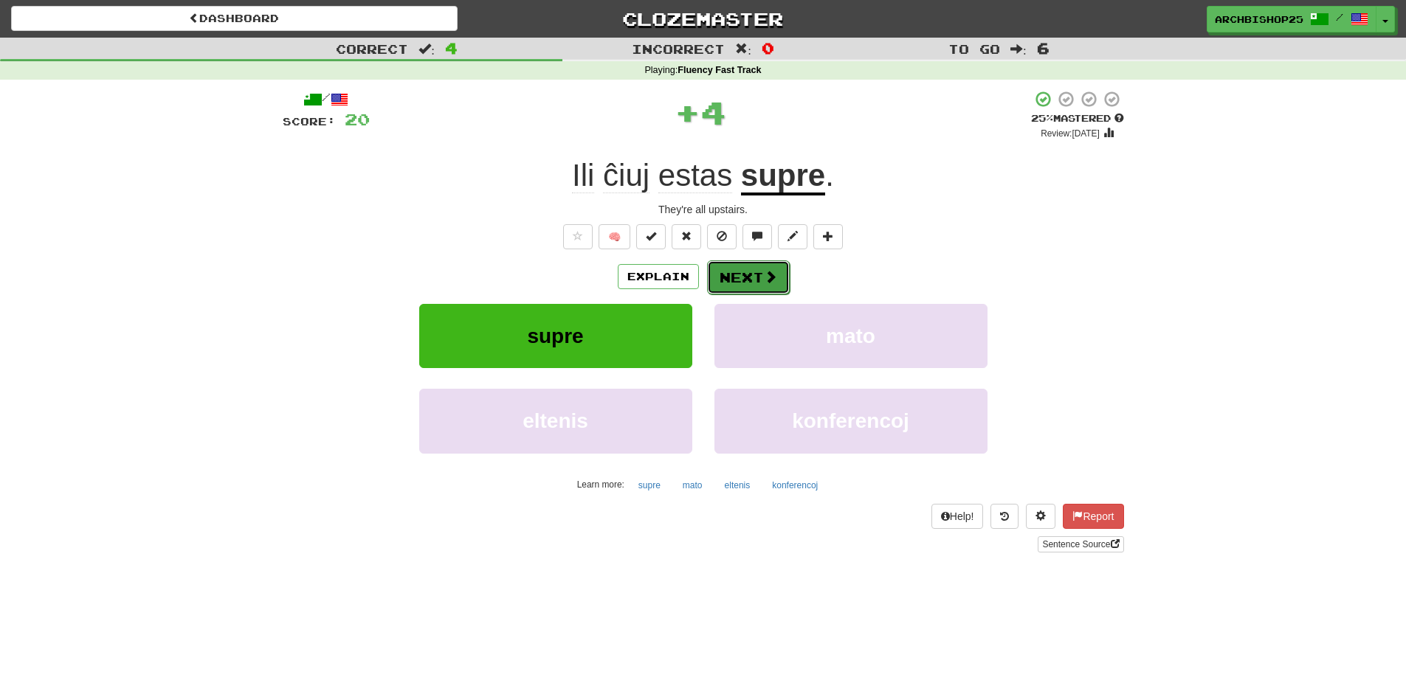
click at [755, 272] on button "Next" at bounding box center [748, 278] width 83 height 34
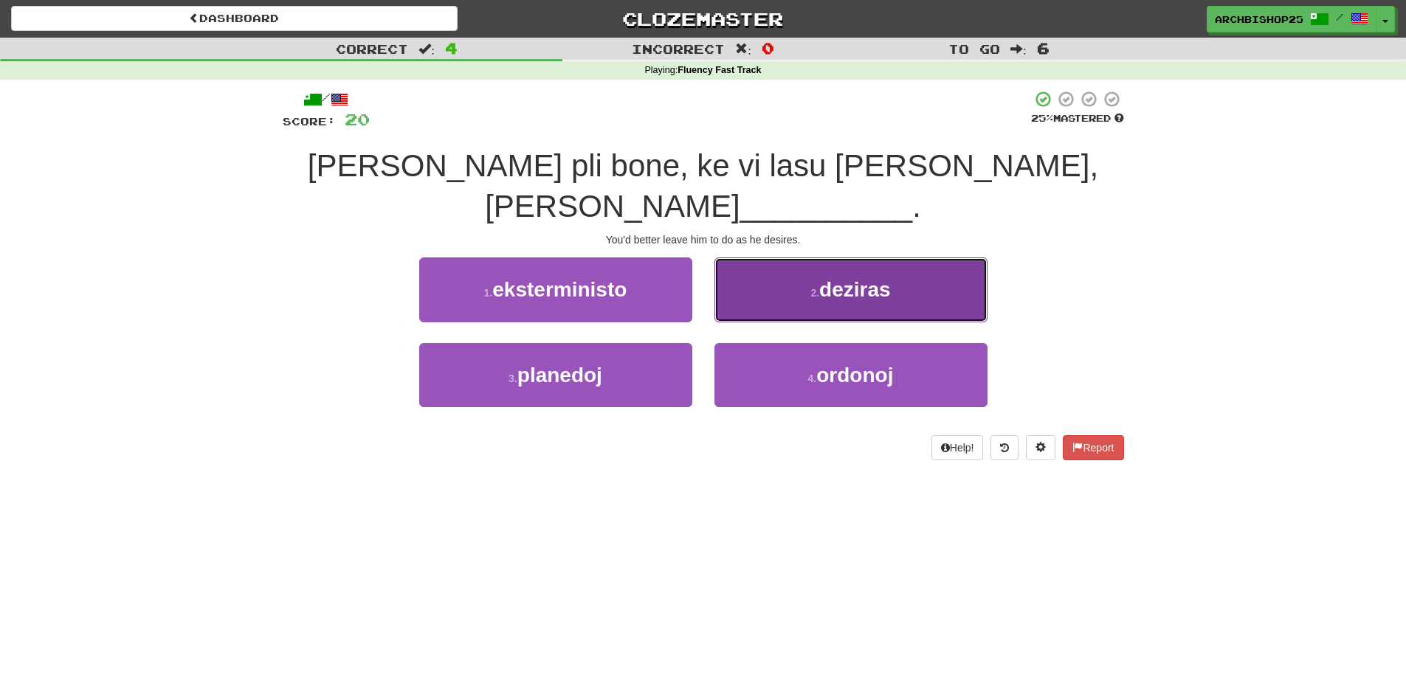
click at [838, 278] on span "deziras" at bounding box center [855, 289] width 72 height 23
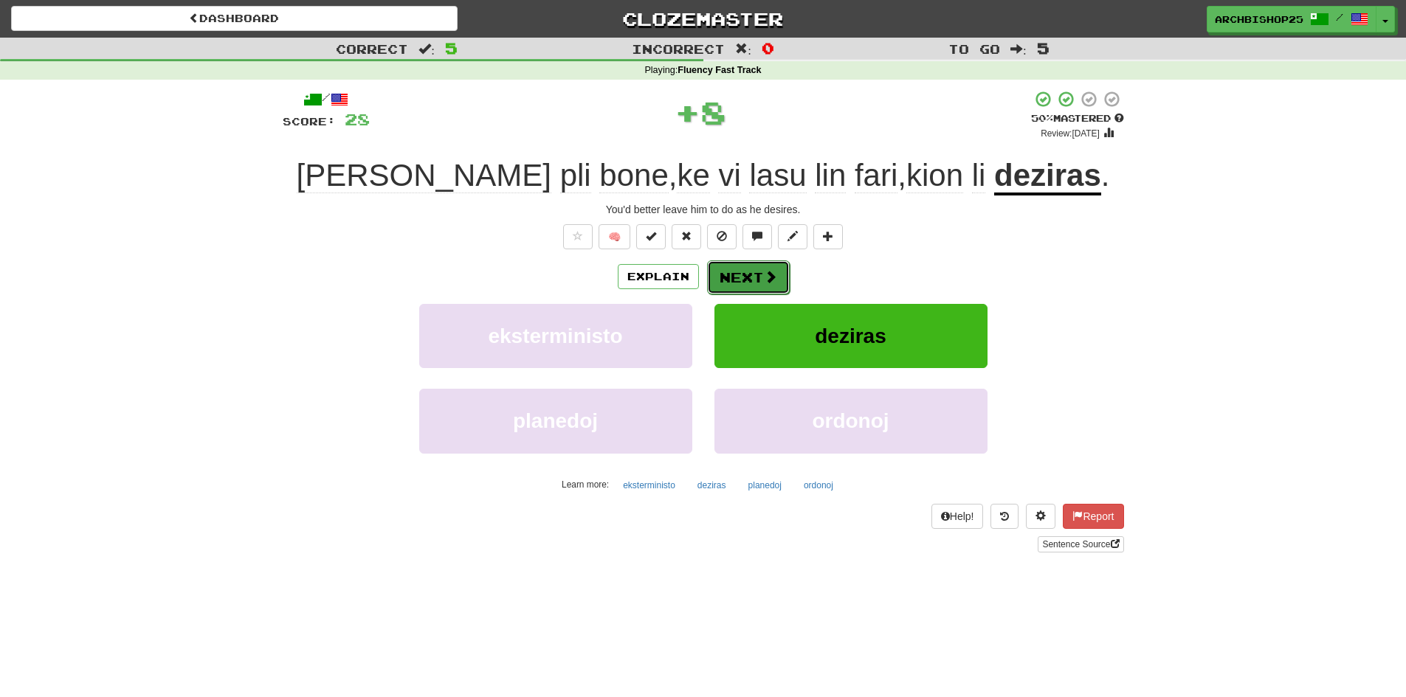
click at [739, 273] on button "Next" at bounding box center [748, 278] width 83 height 34
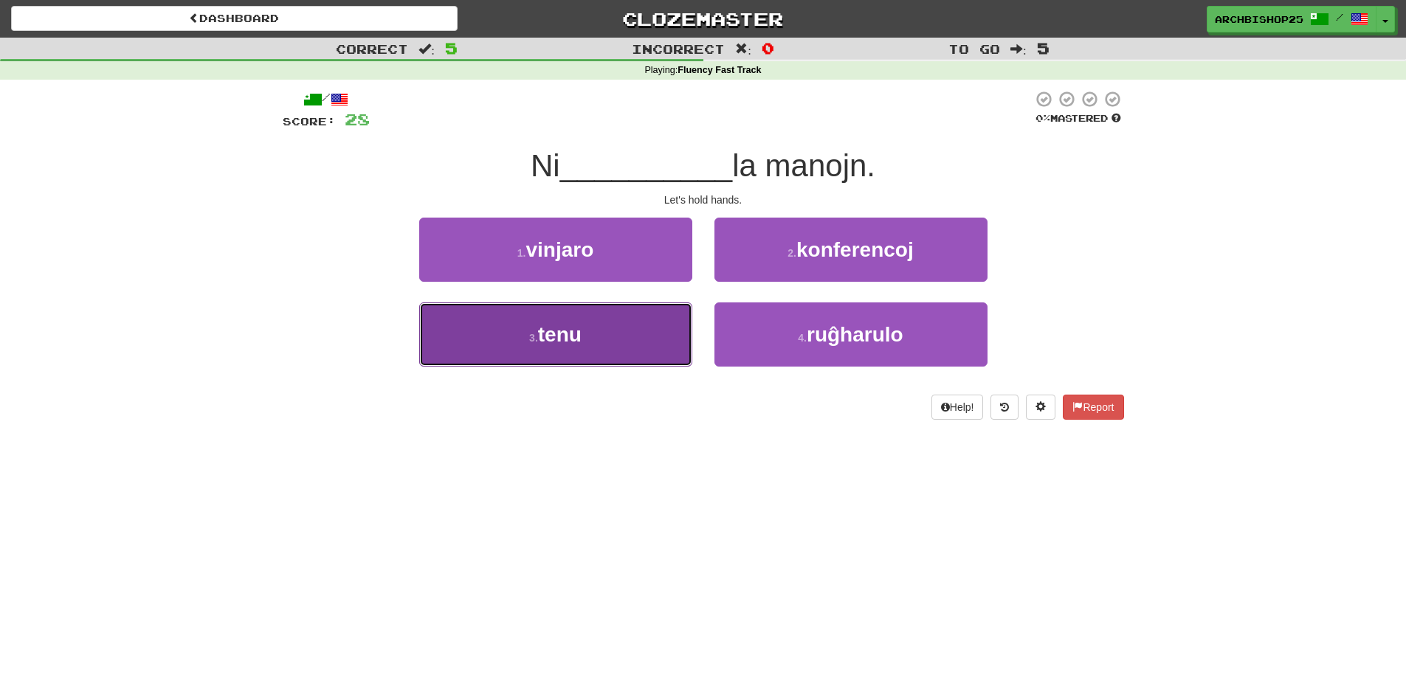
click at [629, 333] on button "3 . tenu" at bounding box center [555, 335] width 273 height 64
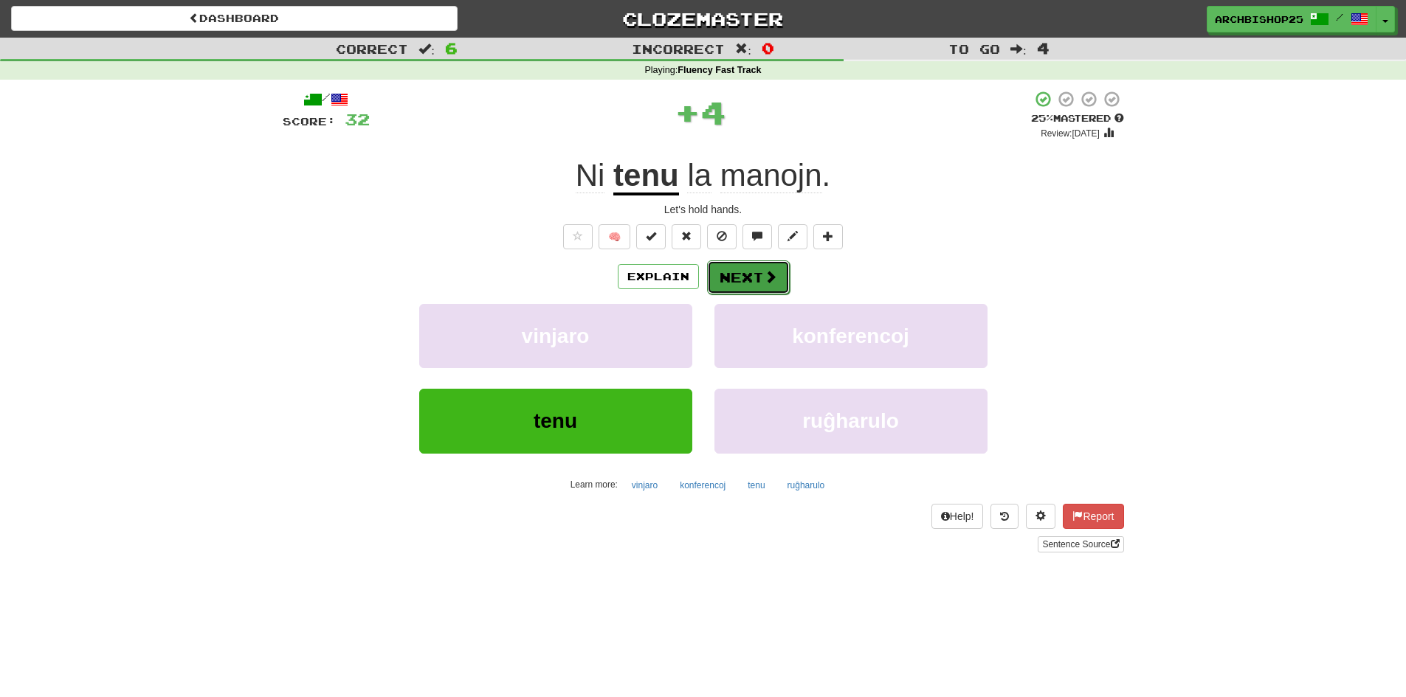
click at [748, 274] on button "Next" at bounding box center [748, 278] width 83 height 34
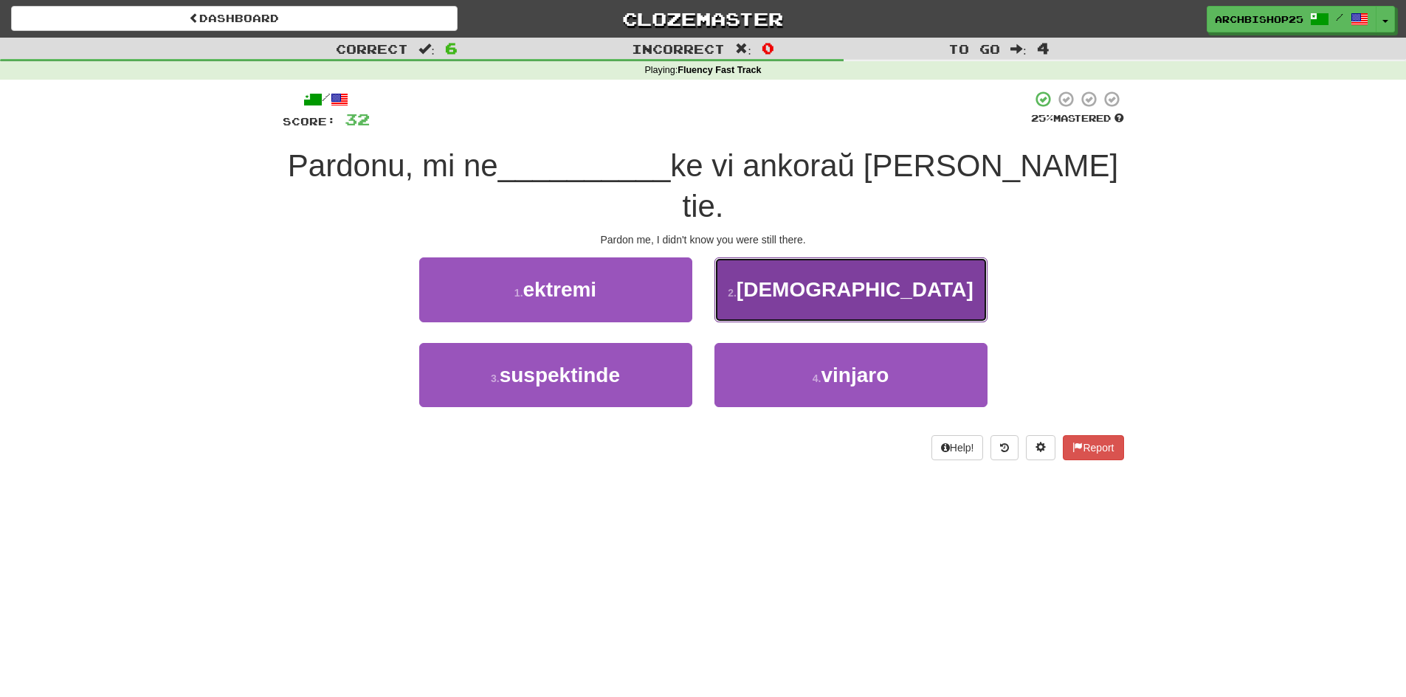
click at [805, 258] on button "2 . sciis" at bounding box center [850, 290] width 273 height 64
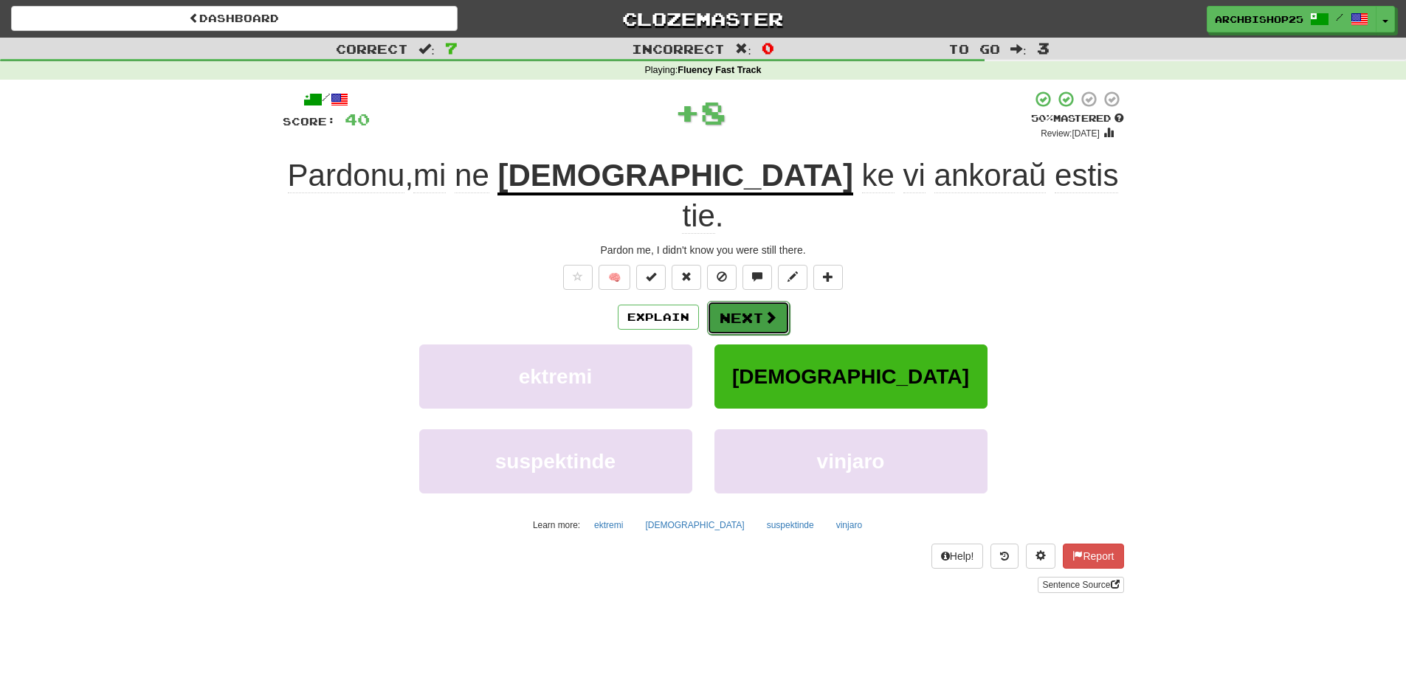
click at [756, 301] on button "Next" at bounding box center [748, 318] width 83 height 34
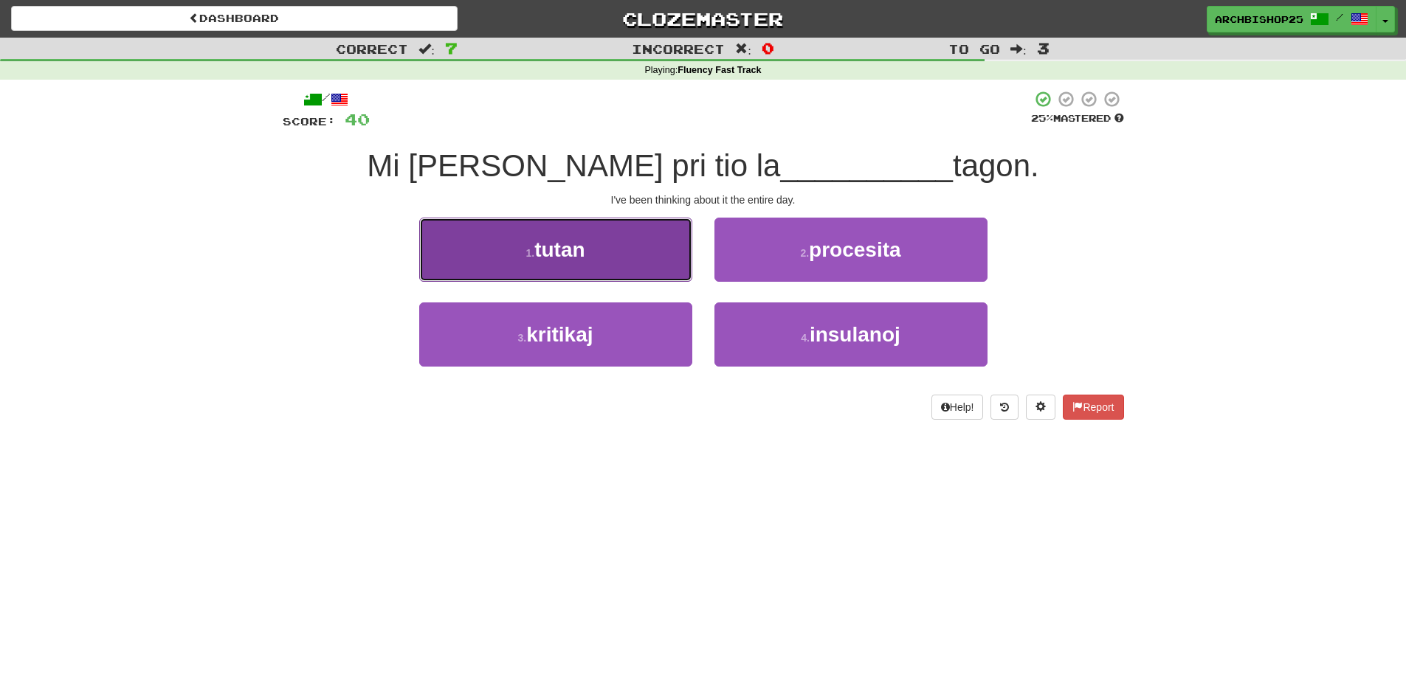
click at [643, 267] on button "1 . tutan" at bounding box center [555, 250] width 273 height 64
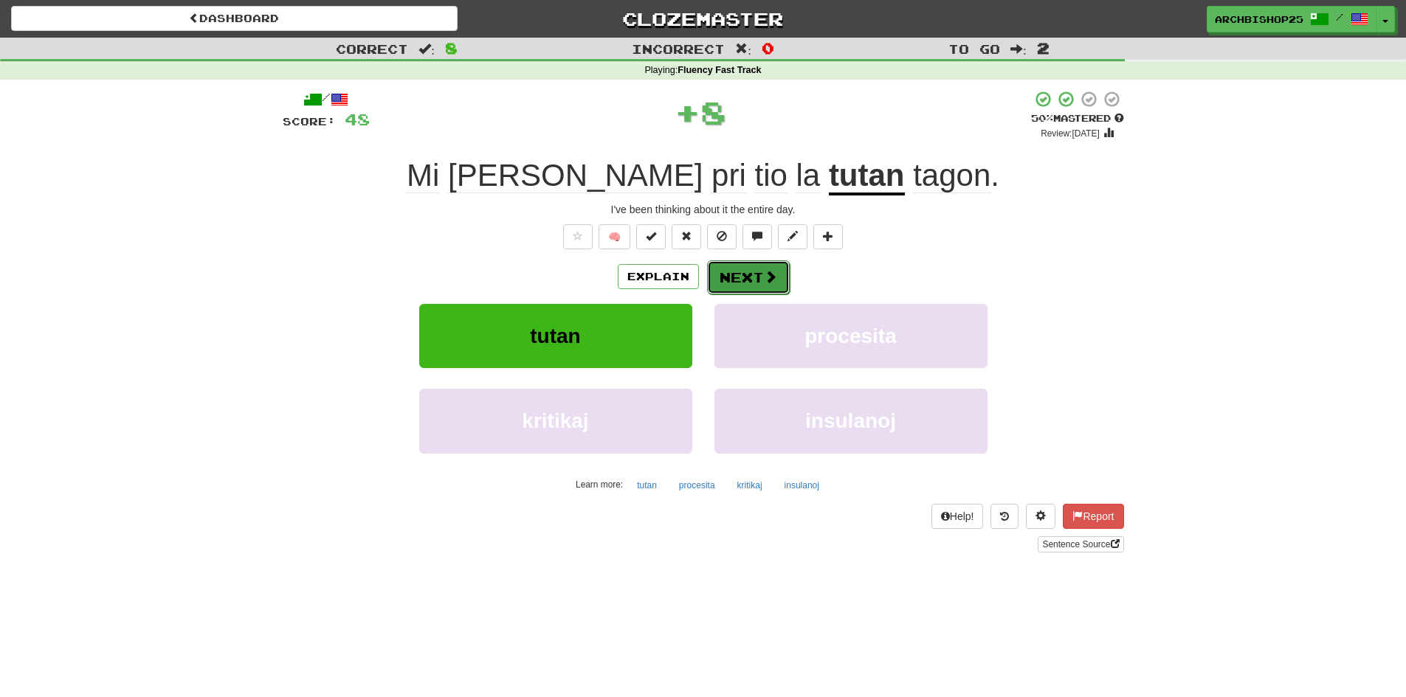
click at [742, 275] on button "Next" at bounding box center [748, 278] width 83 height 34
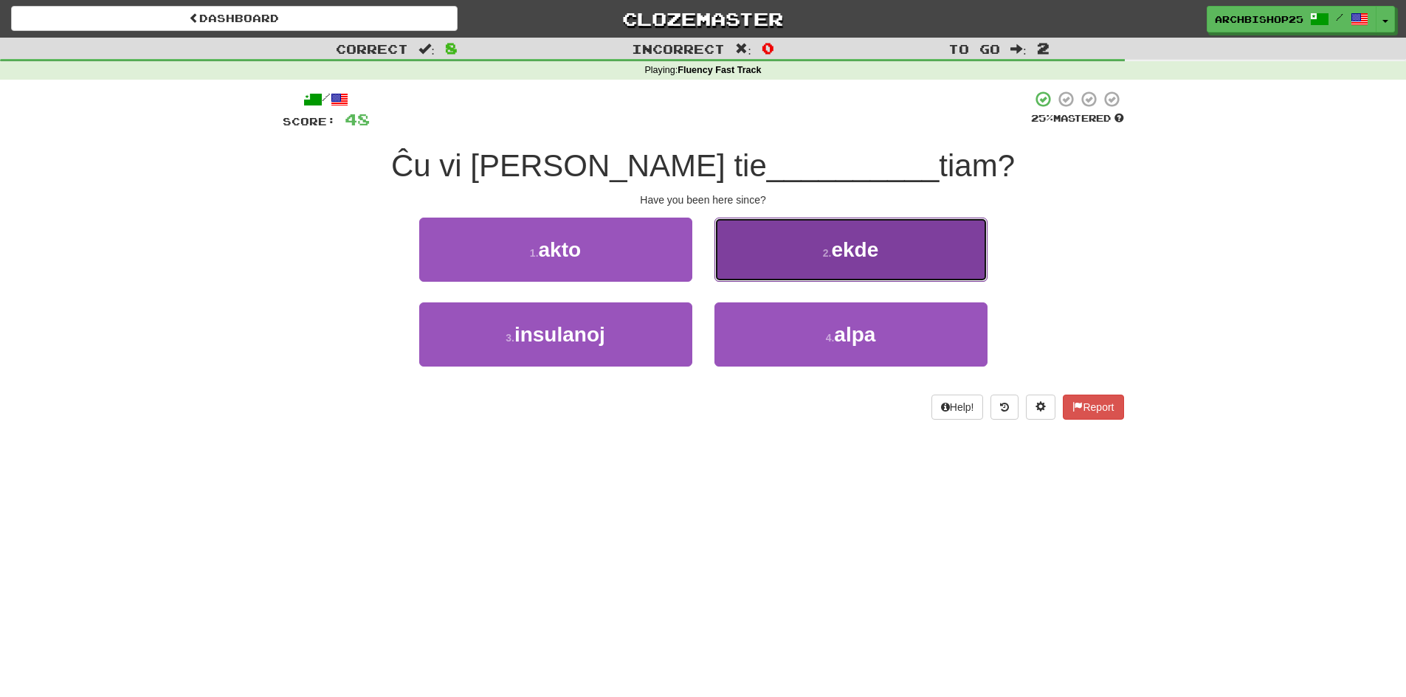
click at [807, 258] on button "2 . ekde" at bounding box center [850, 250] width 273 height 64
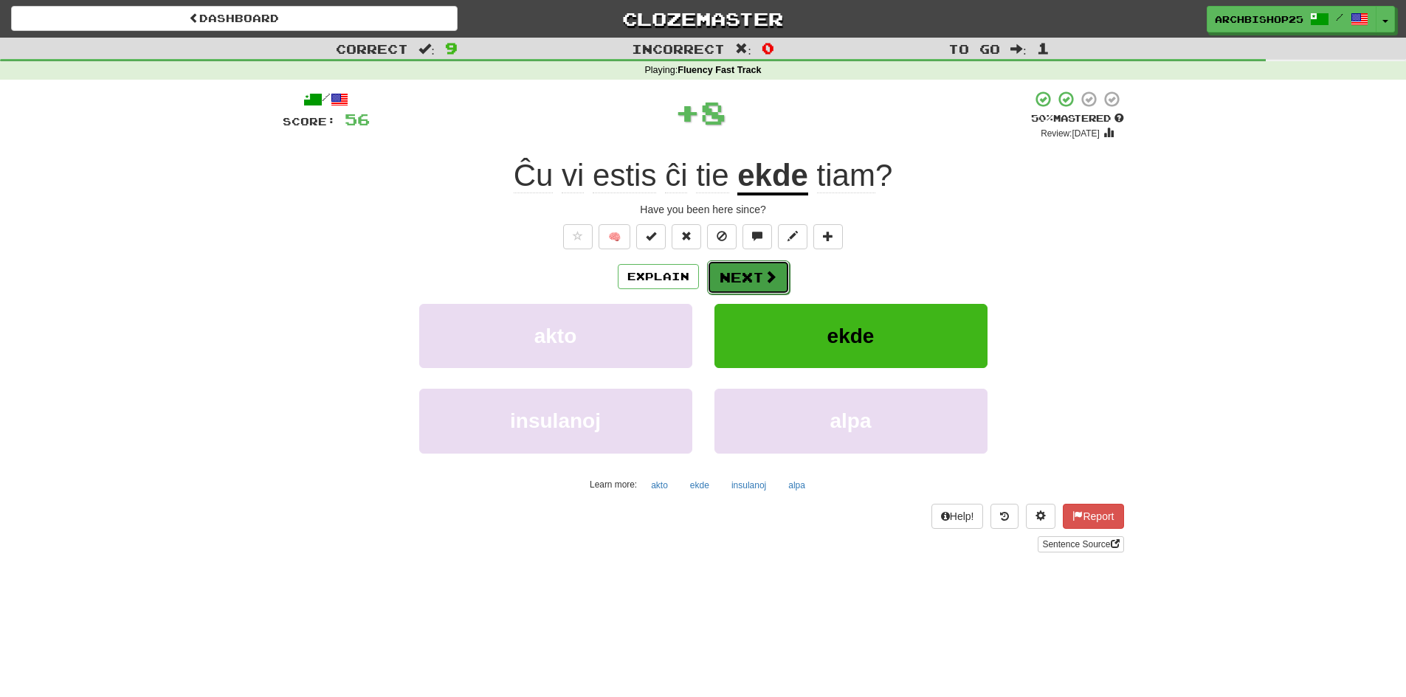
click at [754, 272] on button "Next" at bounding box center [748, 278] width 83 height 34
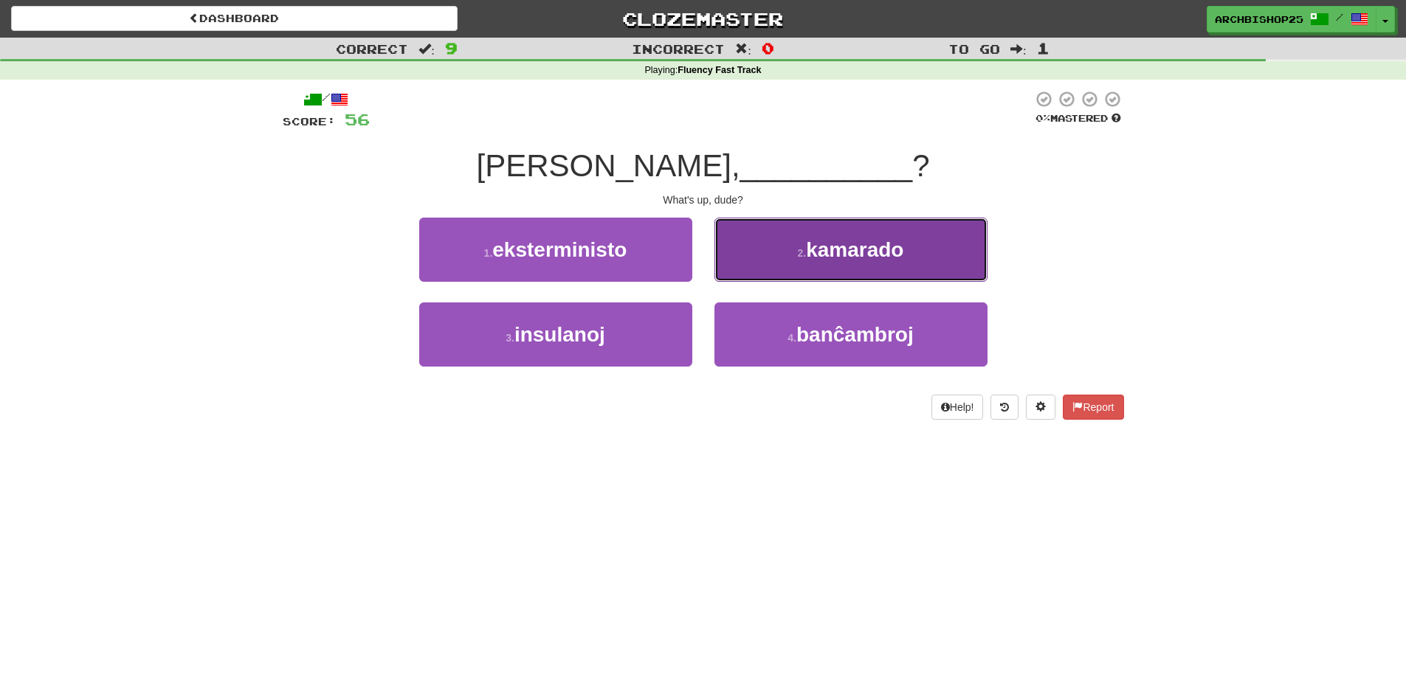
click at [813, 250] on span "kamarado" at bounding box center [854, 249] width 97 height 23
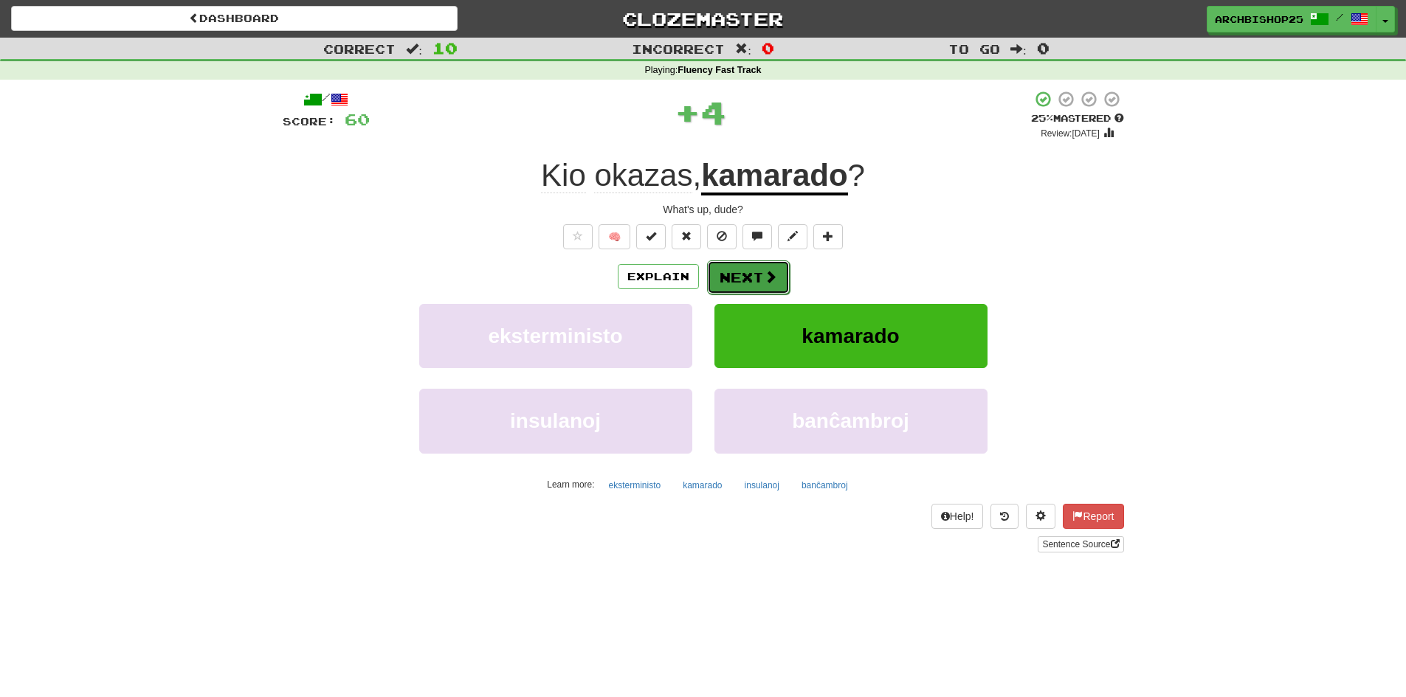
click at [756, 274] on button "Next" at bounding box center [748, 278] width 83 height 34
